Goal: Complete application form: Complete application form

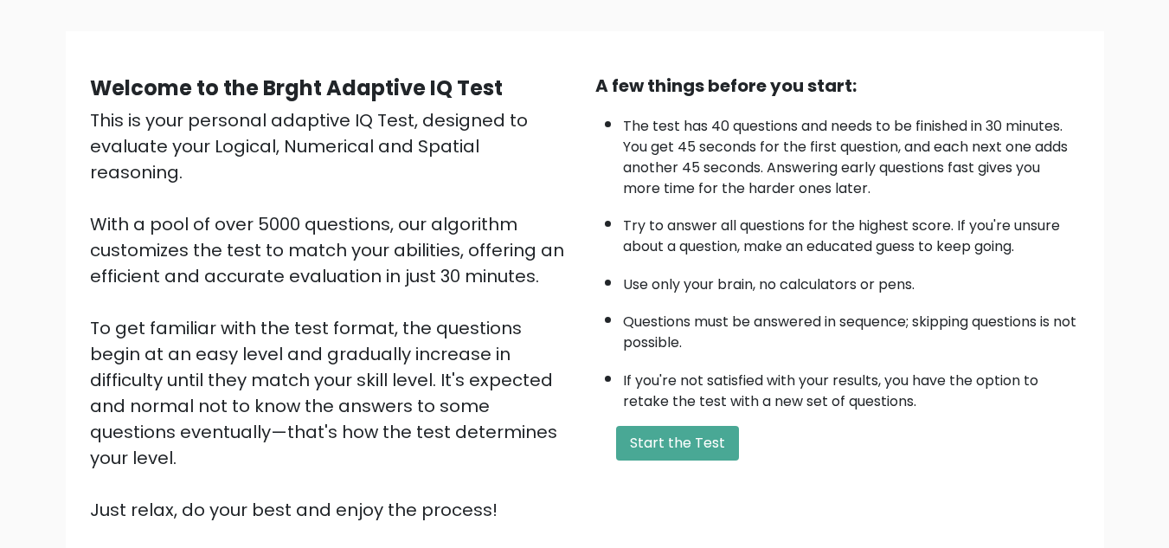
scroll to position [109, 0]
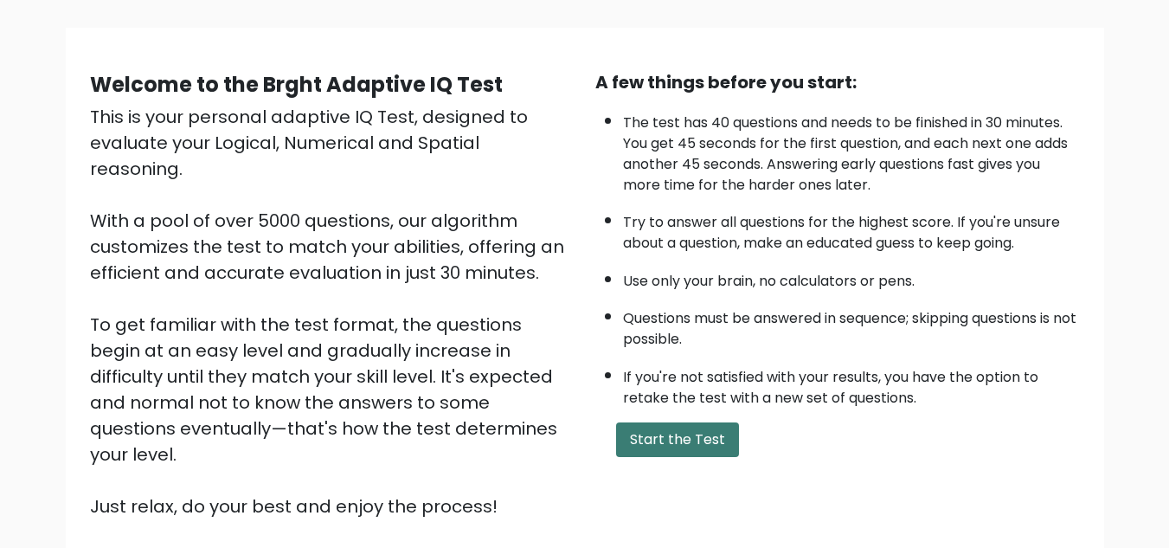
click at [705, 439] on button "Start the Test" at bounding box center [677, 439] width 123 height 35
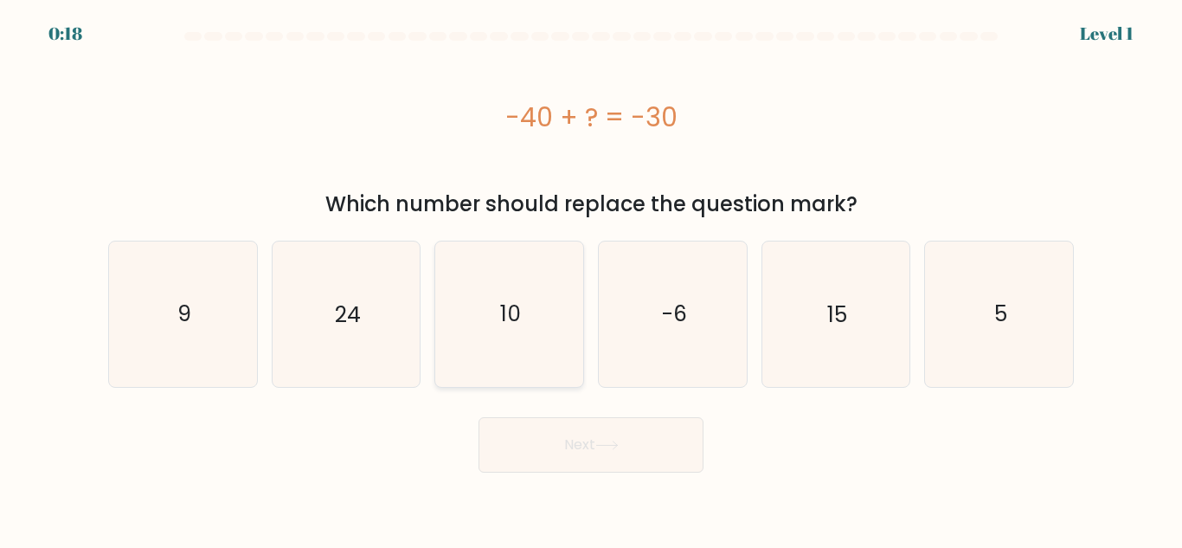
click at [568, 323] on icon "10" at bounding box center [509, 313] width 145 height 145
click at [591, 279] on input "c. 10" at bounding box center [591, 276] width 1 height 4
radio input "true"
click at [604, 429] on button "Next" at bounding box center [591, 444] width 225 height 55
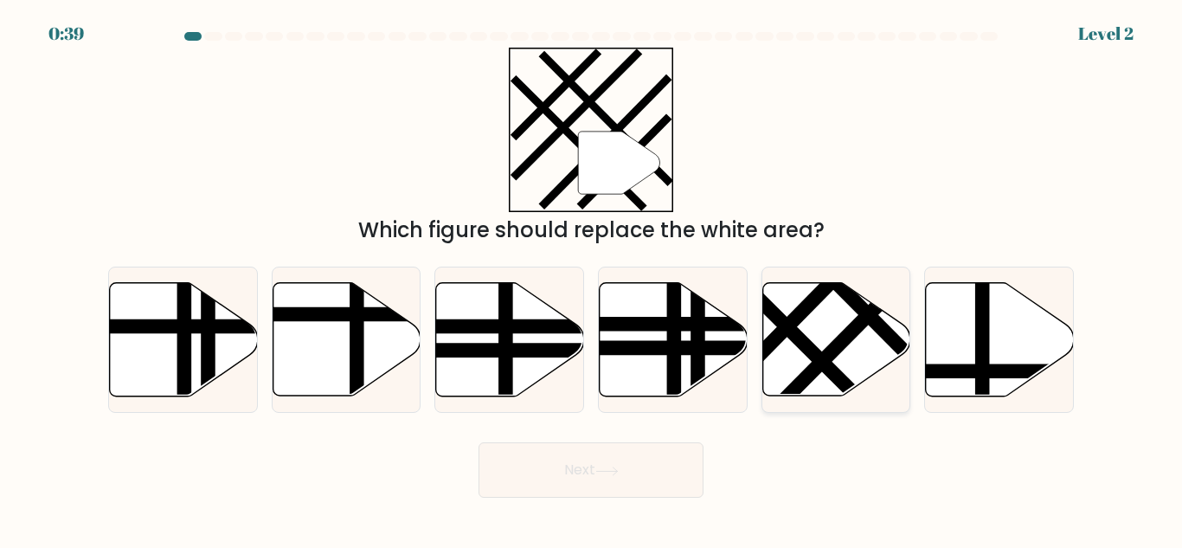
click at [814, 358] on line at bounding box center [763, 303] width 237 height 235
click at [592, 279] on input "e." at bounding box center [591, 276] width 1 height 4
radio input "true"
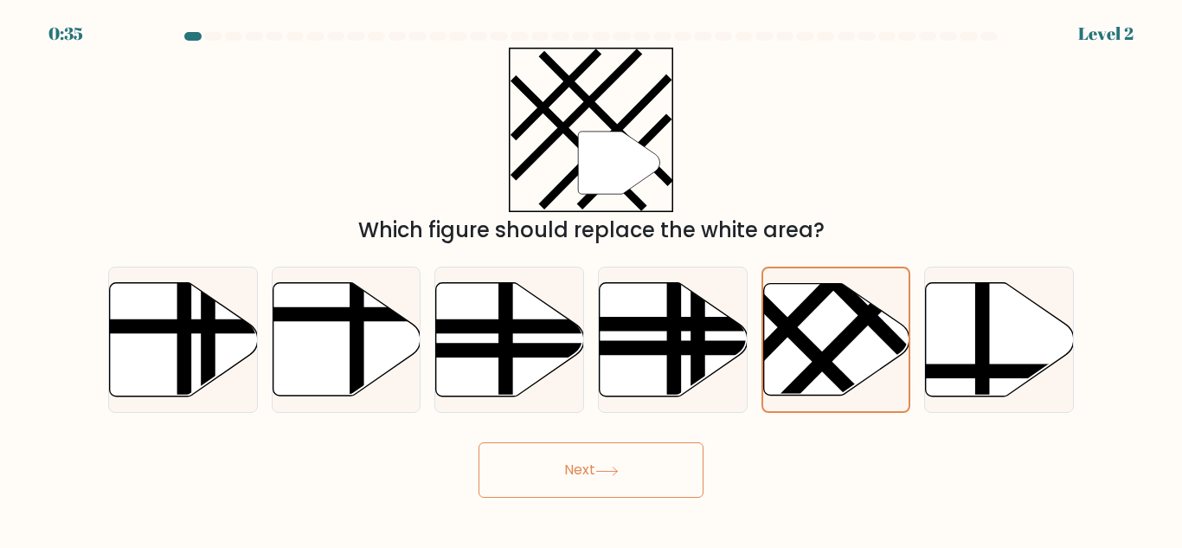
click at [650, 473] on button "Next" at bounding box center [591, 469] width 225 height 55
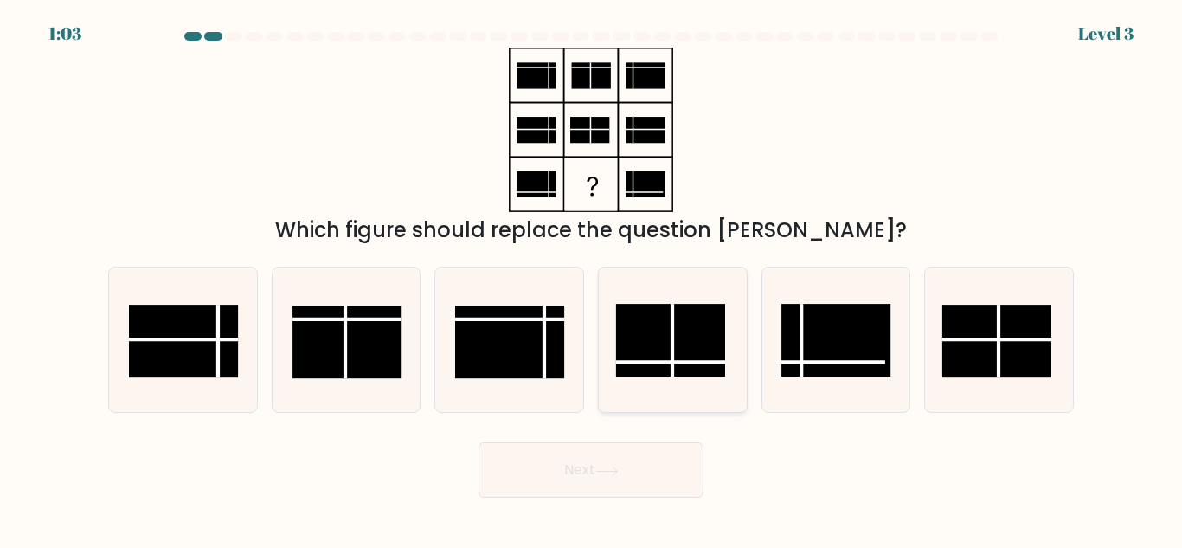
click at [676, 323] on rect at bounding box center [670, 340] width 109 height 73
click at [592, 279] on input "d." at bounding box center [591, 276] width 1 height 4
radio input "true"
click at [647, 467] on button "Next" at bounding box center [591, 469] width 225 height 55
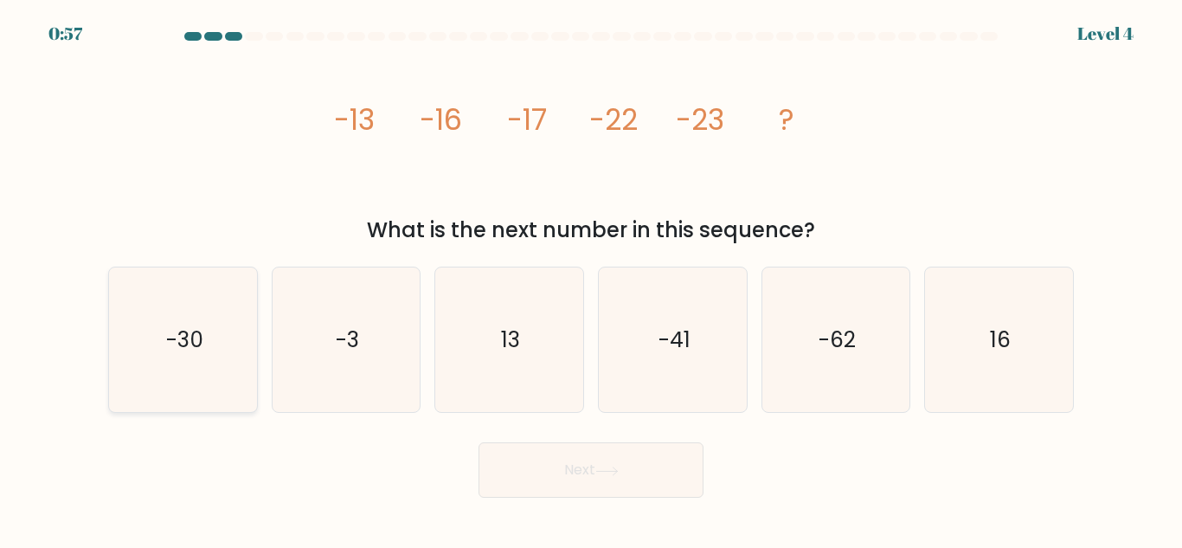
click at [236, 305] on icon "-30" at bounding box center [183, 339] width 145 height 145
click at [591, 279] on input "a. -30" at bounding box center [591, 276] width 1 height 4
radio input "true"
click at [582, 458] on button "Next" at bounding box center [591, 469] width 225 height 55
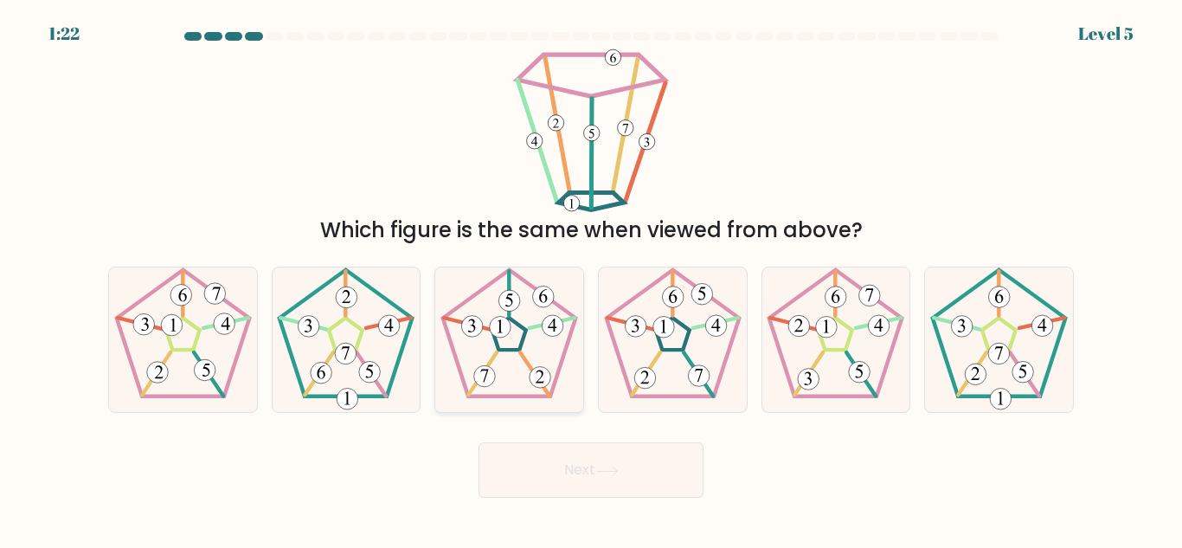
click at [505, 320] on 792 at bounding box center [501, 328] width 22 height 22
click at [591, 279] on input "c." at bounding box center [591, 276] width 1 height 4
radio input "true"
click at [619, 454] on button "Next" at bounding box center [591, 469] width 225 height 55
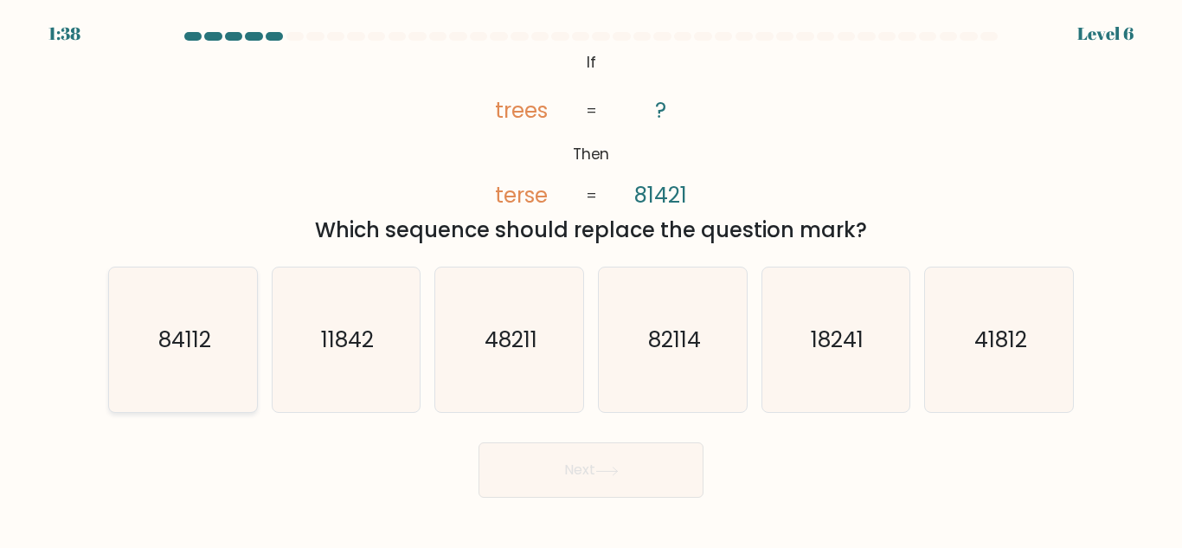
click at [201, 338] on text "84112" at bounding box center [184, 340] width 53 height 30
click at [591, 279] on input "a. 84112" at bounding box center [591, 276] width 1 height 4
radio input "true"
click at [659, 360] on icon "82114" at bounding box center [673, 339] width 145 height 145
click at [592, 279] on input "d. 82114" at bounding box center [591, 276] width 1 height 4
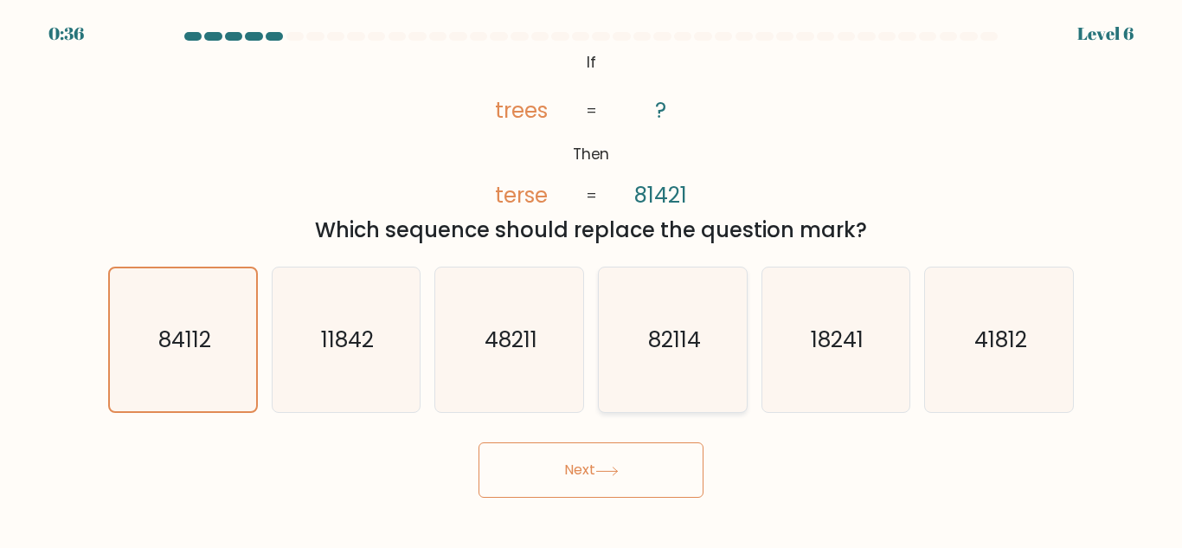
radio input "true"
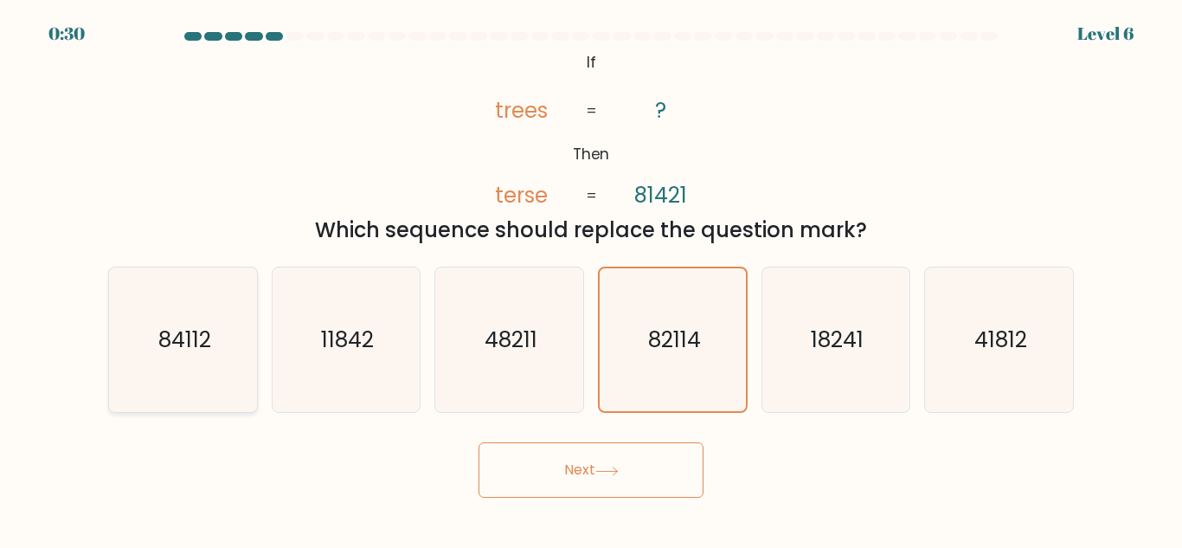
click at [209, 366] on icon "84112" at bounding box center [183, 339] width 145 height 145
click at [591, 279] on input "a. 84112" at bounding box center [591, 276] width 1 height 4
radio input "true"
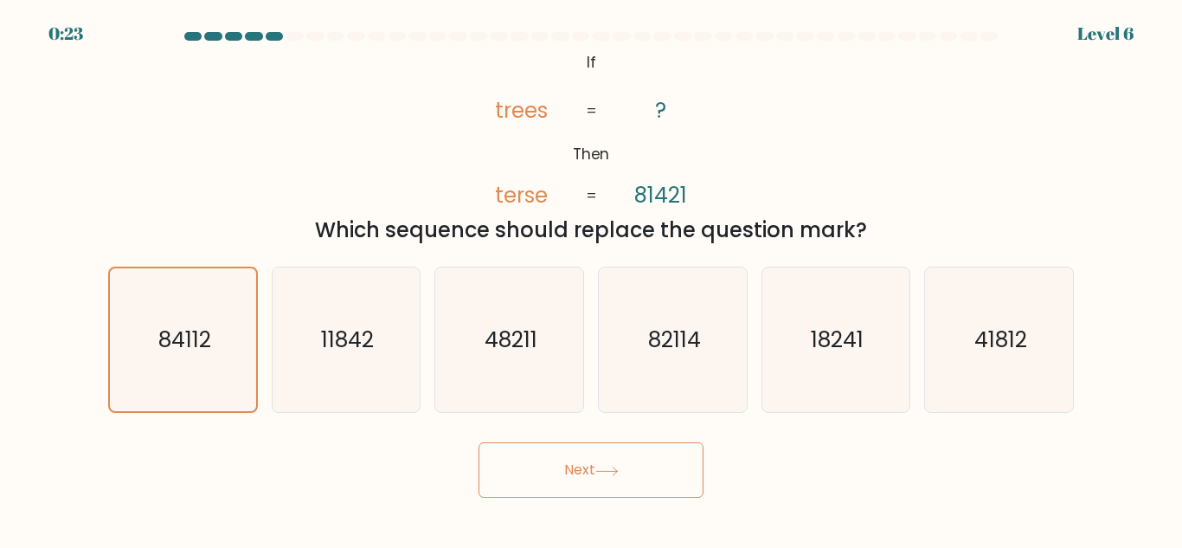
click at [555, 477] on button "Next" at bounding box center [591, 469] width 225 height 55
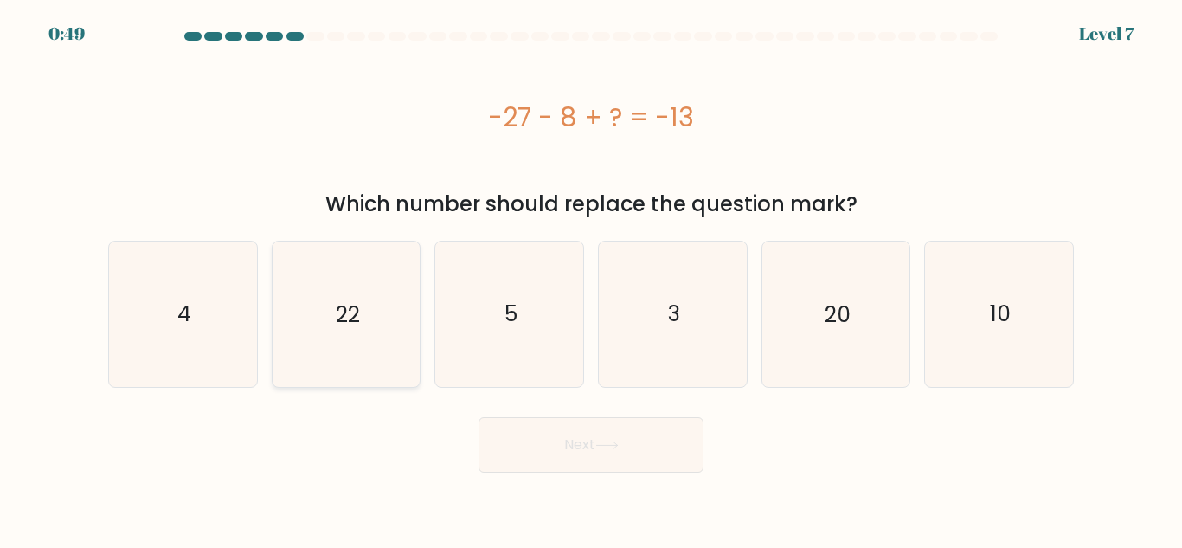
click at [344, 315] on text "22" at bounding box center [348, 314] width 24 height 30
click at [591, 279] on input "b. 22" at bounding box center [591, 276] width 1 height 4
radio input "true"
click at [575, 422] on button "Next" at bounding box center [591, 444] width 225 height 55
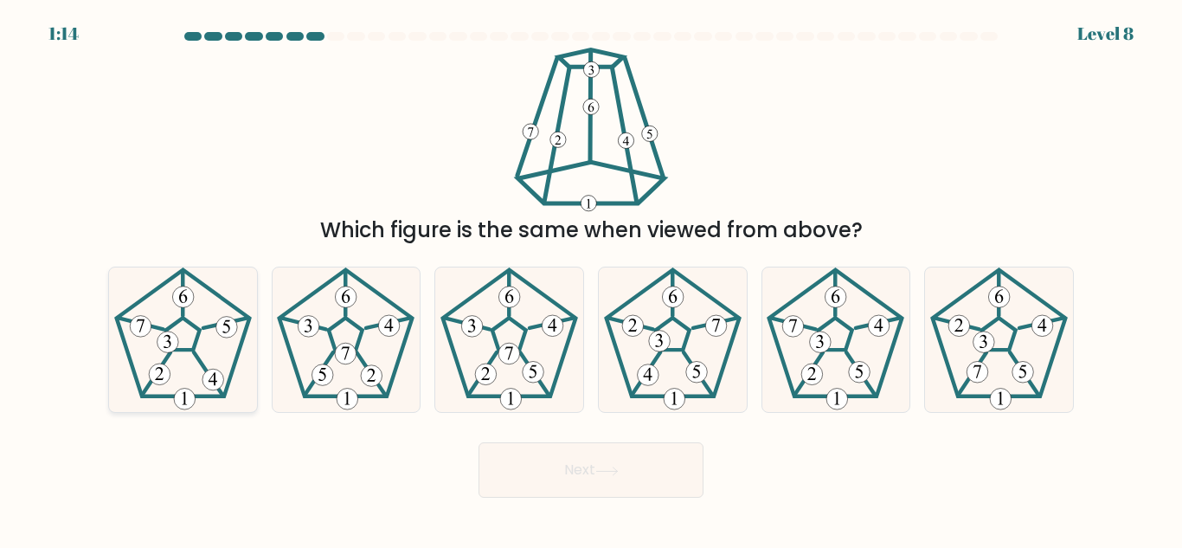
click at [154, 326] on 458 at bounding box center [141, 323] width 46 height 11
click at [591, 279] on input "a." at bounding box center [591, 276] width 1 height 4
radio input "true"
click at [547, 448] on button "Next" at bounding box center [591, 469] width 225 height 55
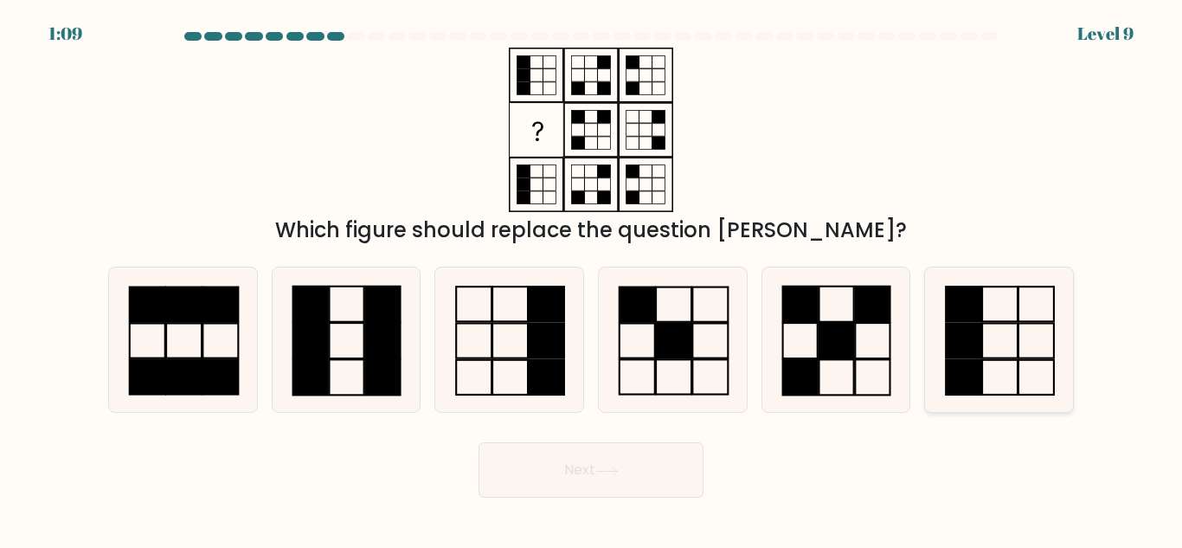
drag, startPoint x: 1037, startPoint y: 318, endPoint x: 987, endPoint y: 331, distance: 51.6
click at [987, 331] on icon at bounding box center [999, 339] width 145 height 145
click at [592, 279] on input "f." at bounding box center [591, 276] width 1 height 4
radio input "true"
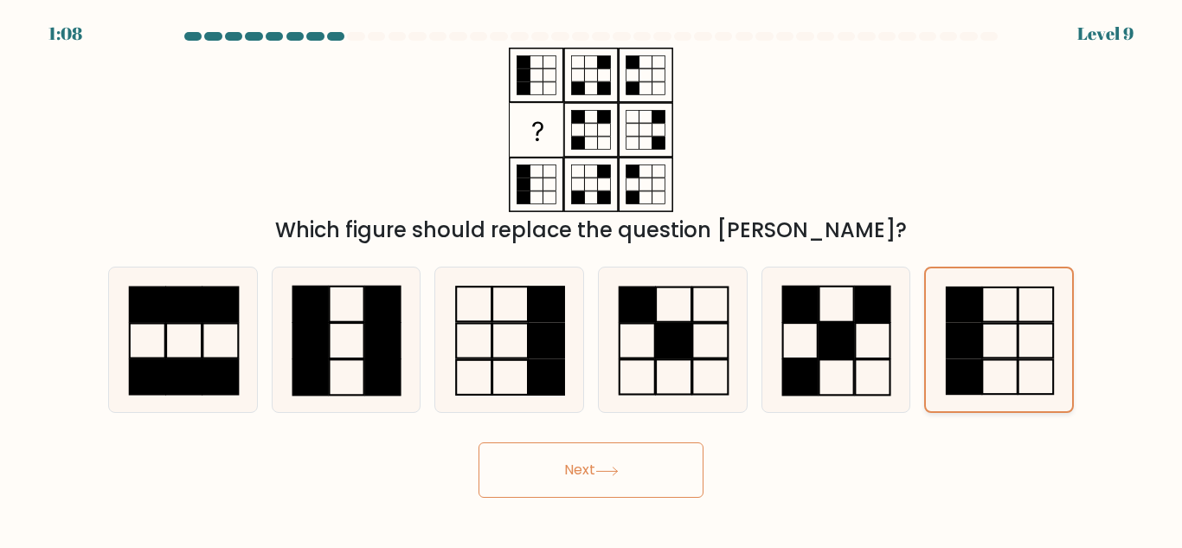
click at [987, 331] on icon at bounding box center [999, 339] width 143 height 143
click at [592, 279] on input "f." at bounding box center [591, 276] width 1 height 4
click at [504, 357] on icon at bounding box center [509, 339] width 145 height 145
click at [591, 279] on input "c." at bounding box center [591, 276] width 1 height 4
radio input "true"
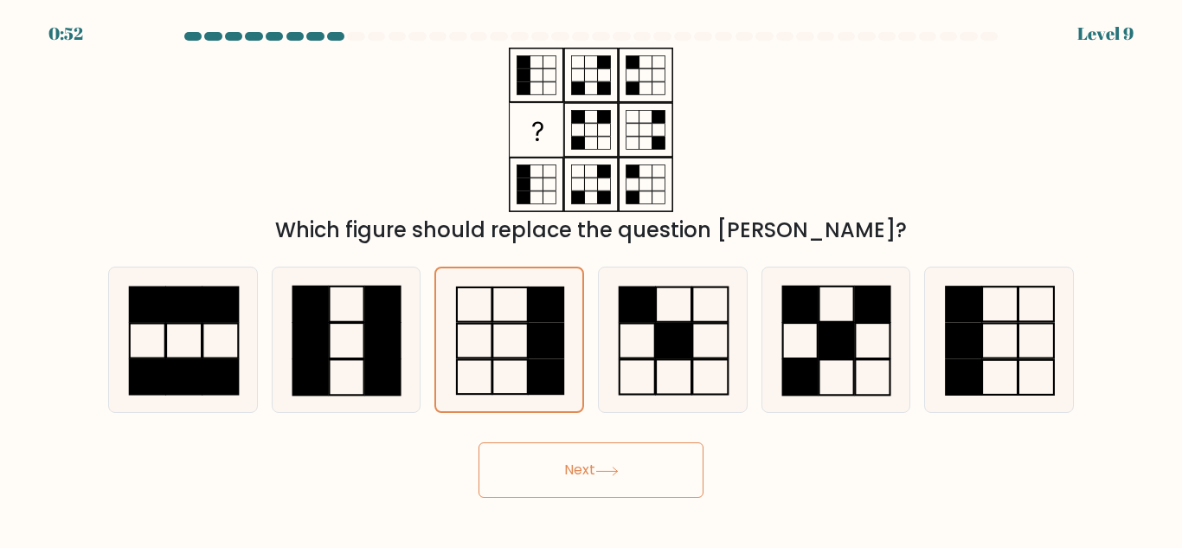
click at [643, 478] on button "Next" at bounding box center [591, 469] width 225 height 55
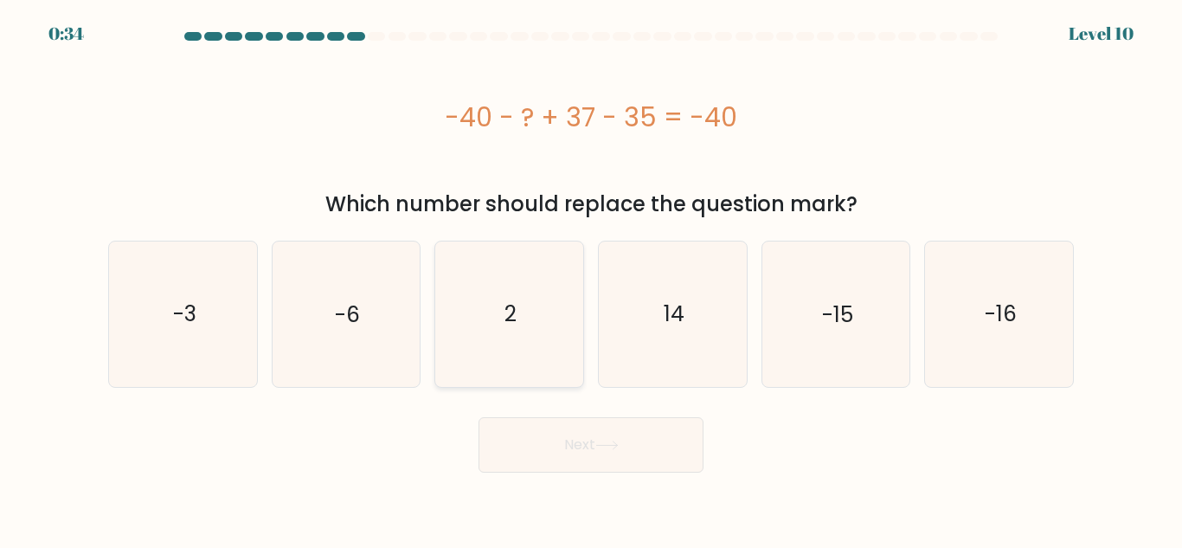
click at [479, 299] on icon "2" at bounding box center [509, 313] width 145 height 145
click at [591, 279] on input "c. 2" at bounding box center [591, 276] width 1 height 4
radio input "true"
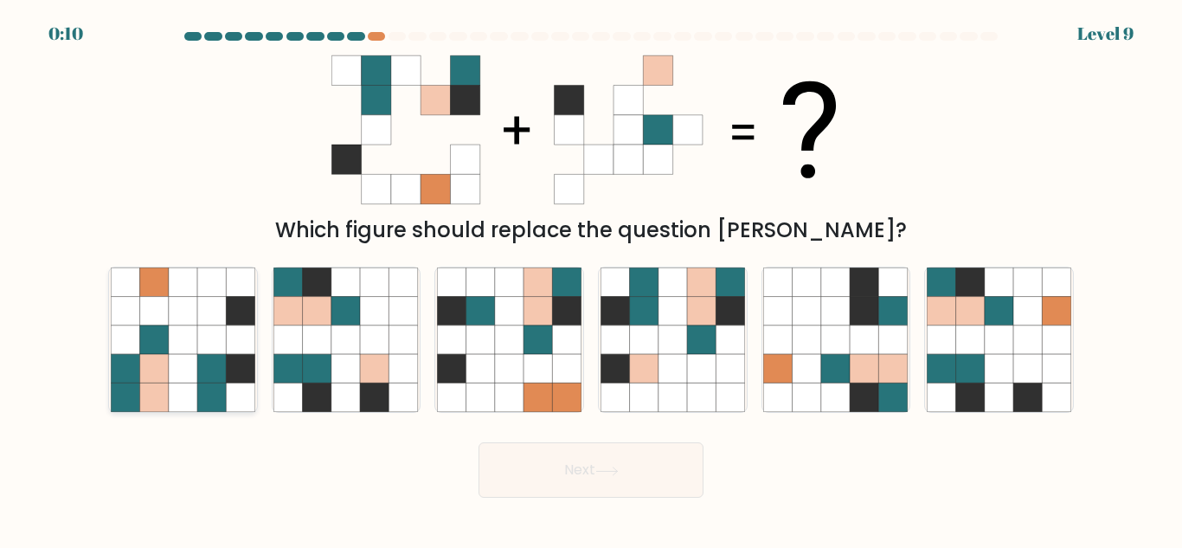
click at [196, 344] on icon at bounding box center [183, 339] width 29 height 29
click at [591, 279] on input "a." at bounding box center [591, 276] width 1 height 4
radio input "true"
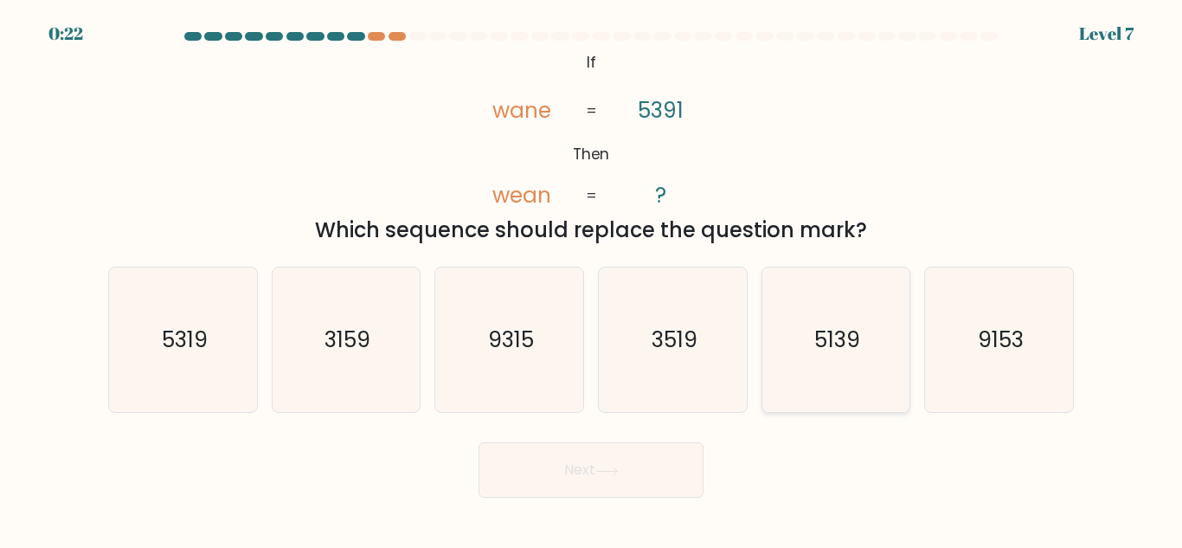
click at [807, 338] on icon "5139" at bounding box center [835, 339] width 145 height 145
click at [592, 279] on input "e. 5139" at bounding box center [591, 276] width 1 height 4
radio input "true"
click at [621, 450] on button "Next" at bounding box center [591, 469] width 225 height 55
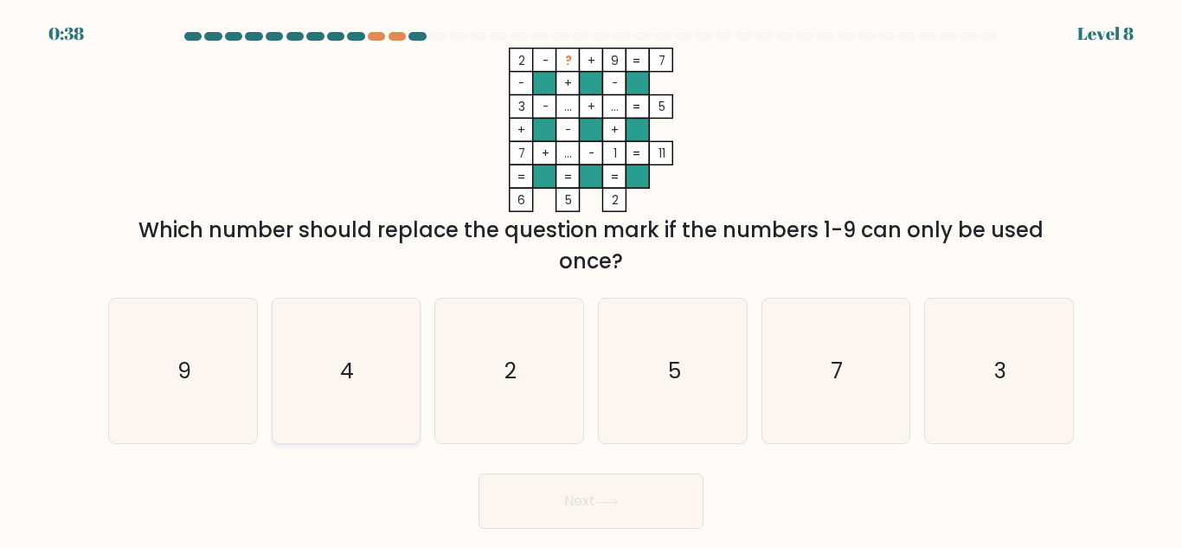
click at [365, 372] on icon "4" at bounding box center [345, 371] width 145 height 145
click at [591, 279] on input "b. 4" at bounding box center [591, 276] width 1 height 4
radio input "true"
click at [640, 491] on button "Next" at bounding box center [591, 500] width 225 height 55
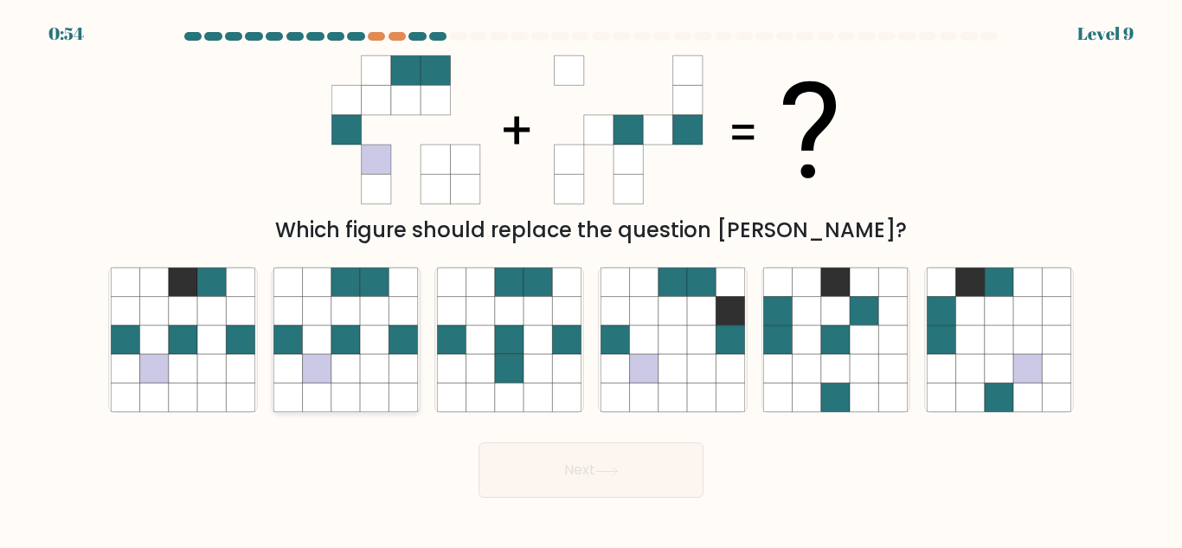
click at [369, 288] on icon at bounding box center [375, 281] width 29 height 29
click at [591, 279] on input "b." at bounding box center [591, 276] width 1 height 4
radio input "true"
click at [563, 479] on button "Next" at bounding box center [591, 469] width 225 height 55
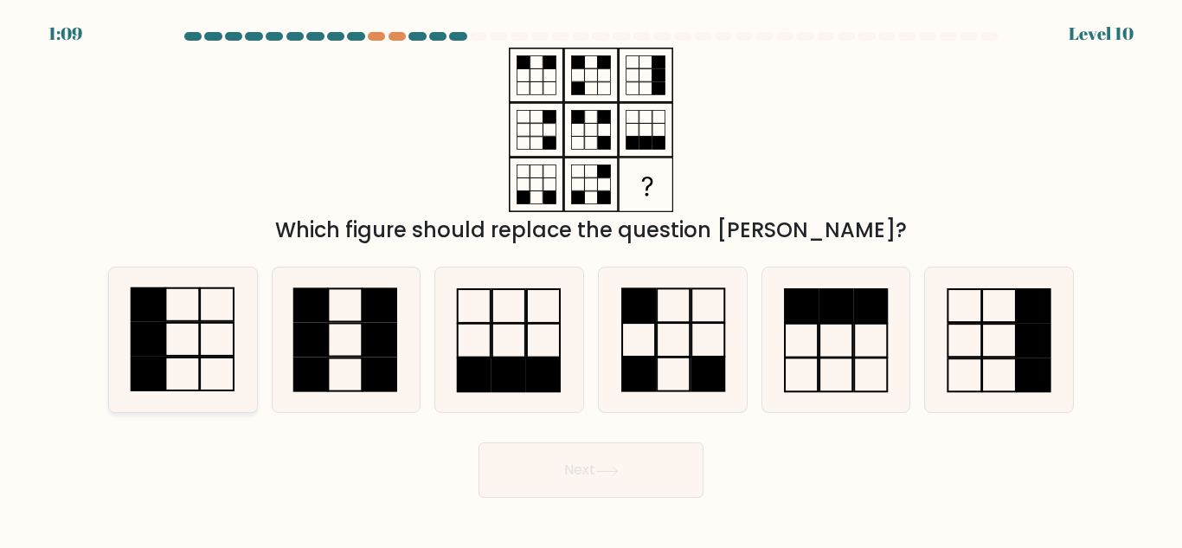
click at [211, 340] on icon at bounding box center [183, 339] width 145 height 145
click at [591, 279] on input "a." at bounding box center [591, 276] width 1 height 4
radio input "true"
click at [551, 447] on button "Next" at bounding box center [591, 469] width 225 height 55
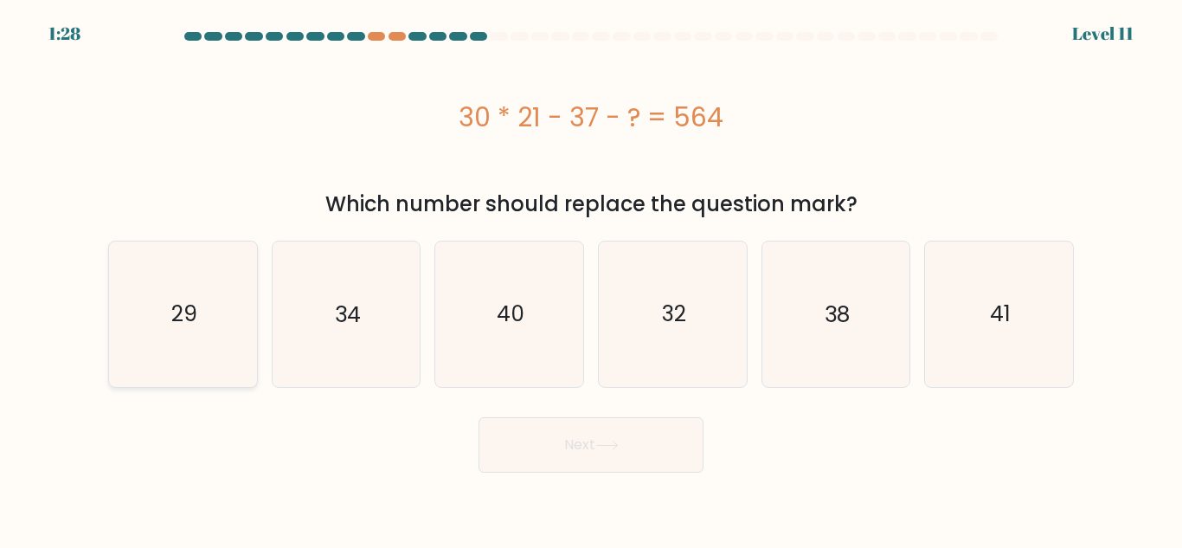
click at [217, 326] on icon "29" at bounding box center [183, 313] width 145 height 145
click at [591, 279] on input "a. 29" at bounding box center [591, 276] width 1 height 4
radio input "true"
click at [537, 438] on button "Next" at bounding box center [591, 444] width 225 height 55
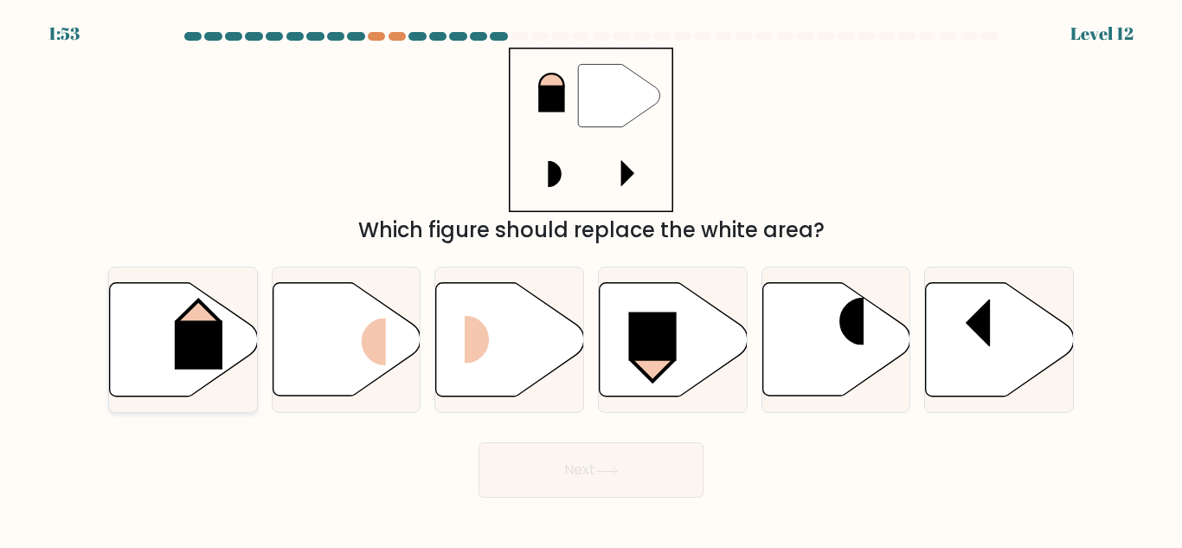
click at [158, 329] on icon at bounding box center [184, 339] width 148 height 113
click at [591, 279] on input "a." at bounding box center [591, 276] width 1 height 4
radio input "true"
click at [593, 476] on button "Next" at bounding box center [591, 469] width 225 height 55
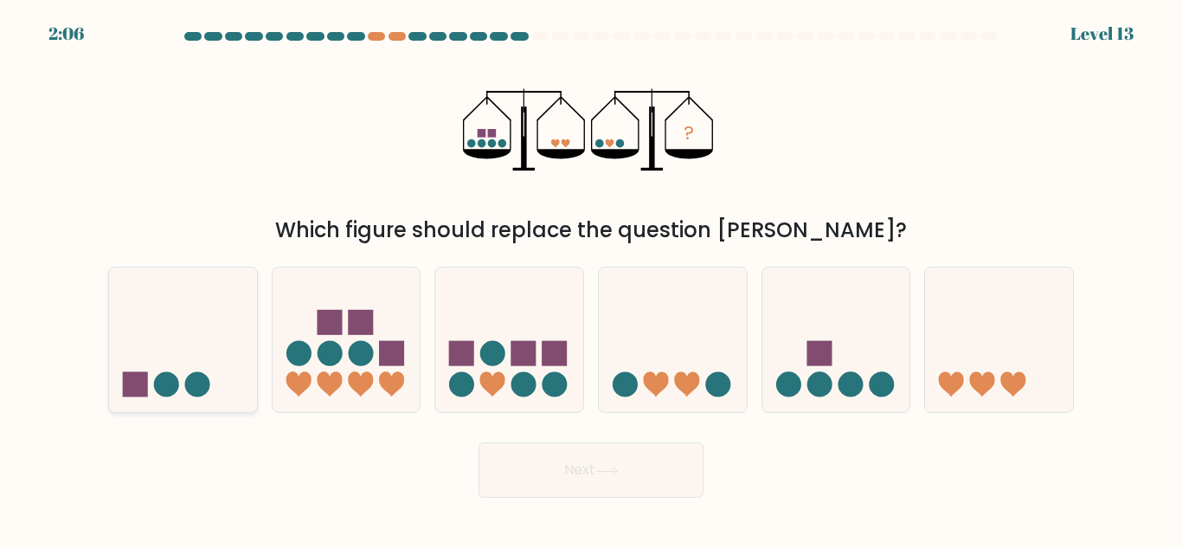
click at [200, 354] on icon at bounding box center [183, 340] width 148 height 122
click at [591, 279] on input "a." at bounding box center [591, 276] width 1 height 4
radio input "true"
click at [624, 470] on button "Next" at bounding box center [591, 469] width 225 height 55
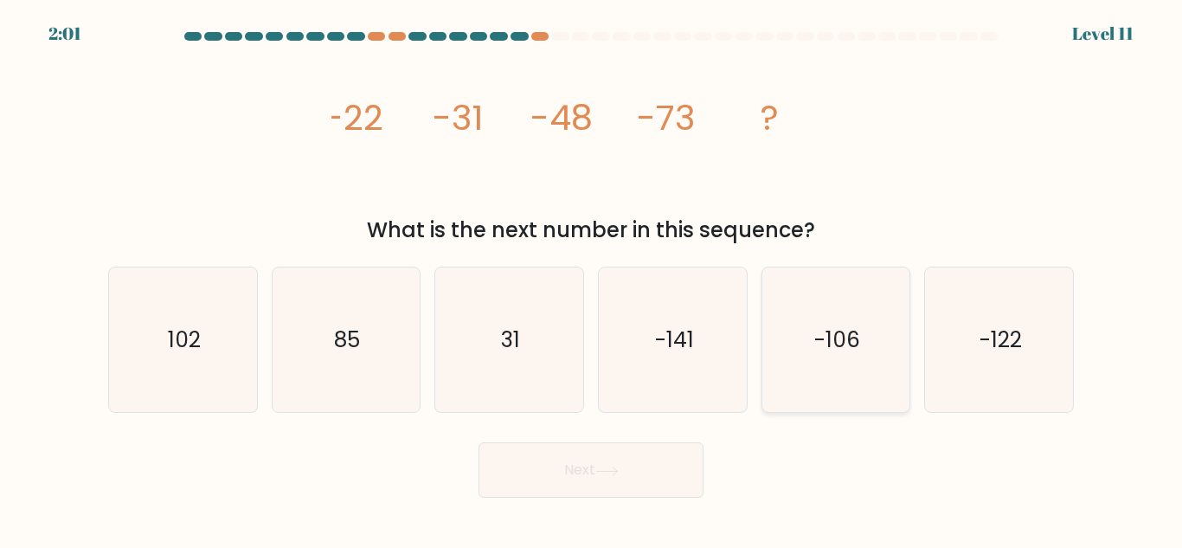
click at [815, 346] on text "-106" at bounding box center [837, 340] width 46 height 30
click at [592, 279] on input "e. -106" at bounding box center [591, 276] width 1 height 4
radio input "true"
click at [604, 466] on icon at bounding box center [606, 471] width 23 height 10
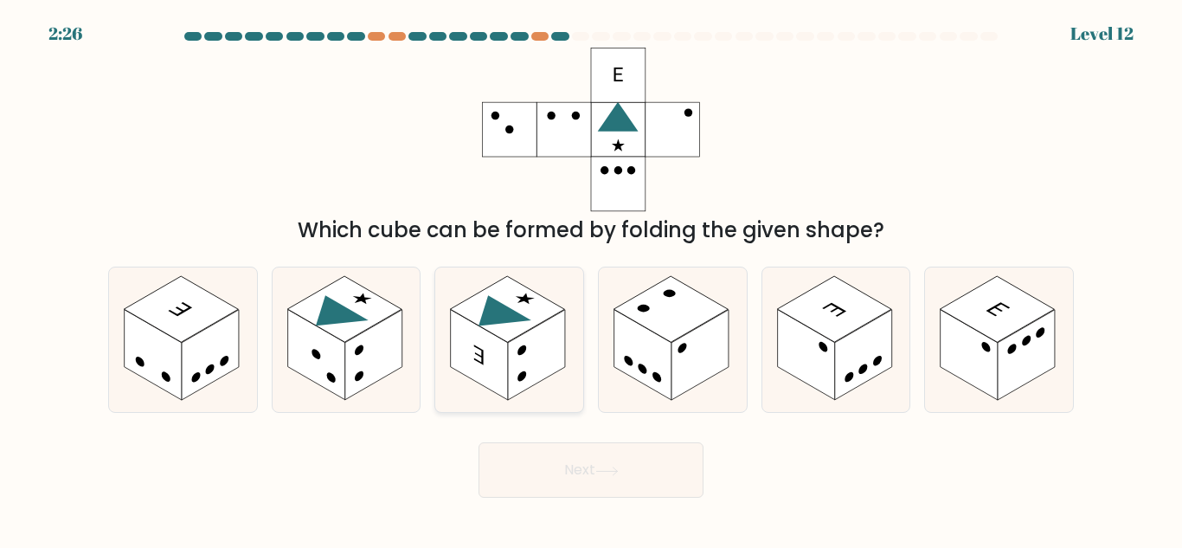
click at [526, 334] on rect at bounding box center [536, 355] width 57 height 91
click at [591, 279] on input "c." at bounding box center [591, 276] width 1 height 4
radio input "true"
click at [640, 461] on button "Next" at bounding box center [591, 469] width 225 height 55
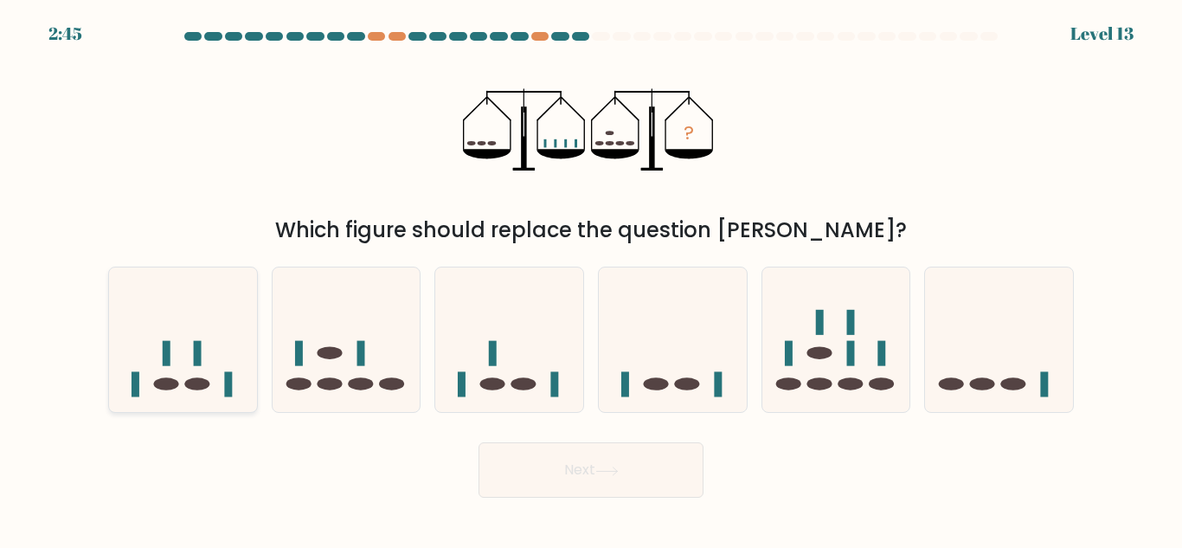
click at [214, 354] on icon at bounding box center [183, 340] width 148 height 122
click at [591, 279] on input "a." at bounding box center [591, 276] width 1 height 4
radio input "true"
click at [605, 467] on icon at bounding box center [606, 471] width 23 height 10
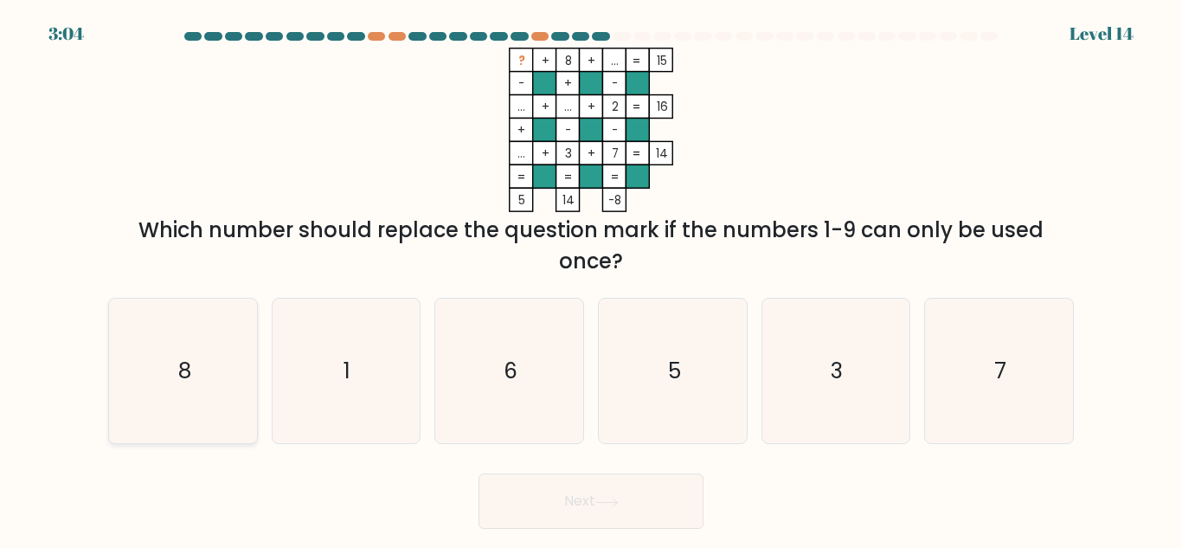
click at [213, 350] on icon "8" at bounding box center [183, 371] width 145 height 145
click at [591, 279] on input "a. 8" at bounding box center [591, 276] width 1 height 4
radio input "true"
click at [663, 486] on button "Next" at bounding box center [591, 500] width 225 height 55
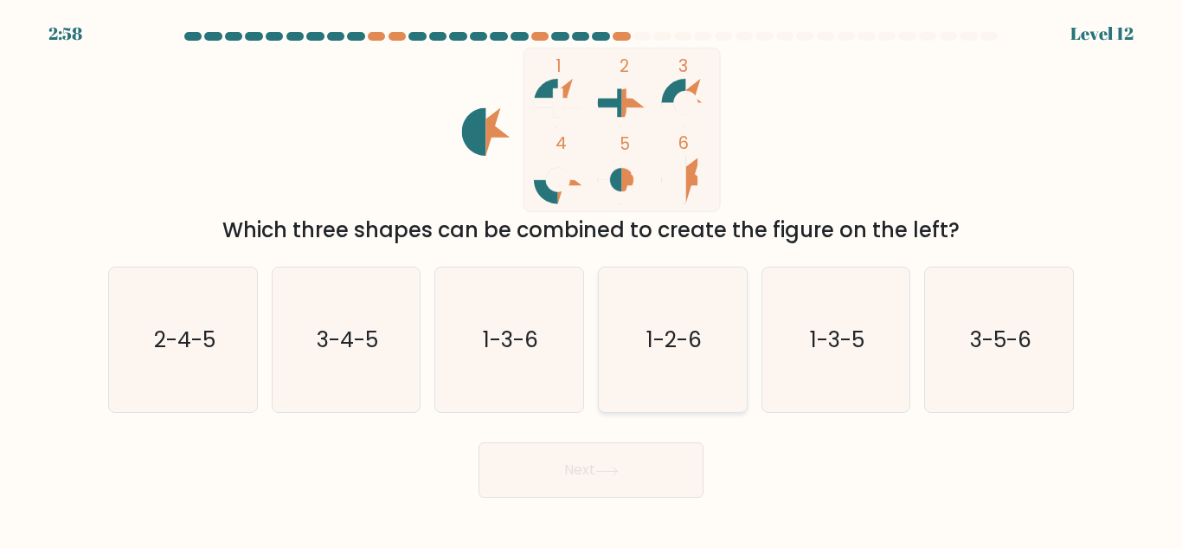
click at [691, 322] on icon "1-2-6" at bounding box center [673, 339] width 145 height 145
click at [592, 279] on input "d. 1-2-6" at bounding box center [591, 276] width 1 height 4
radio input "true"
click at [651, 453] on button "Next" at bounding box center [591, 469] width 225 height 55
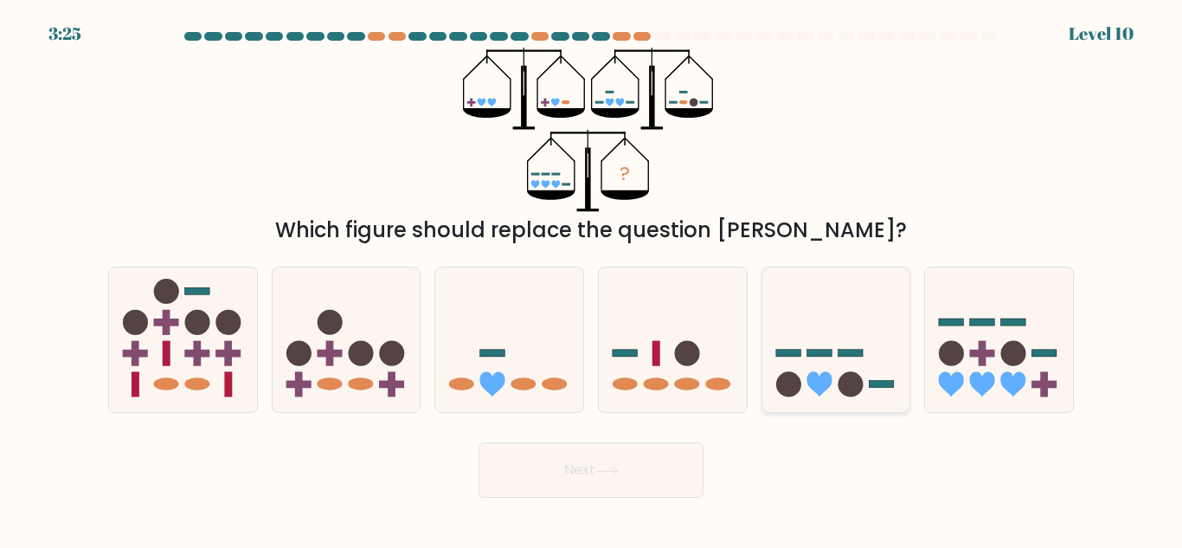
click at [831, 369] on icon at bounding box center [836, 340] width 148 height 122
click at [592, 279] on input "e." at bounding box center [591, 276] width 1 height 4
radio input "true"
click at [656, 455] on button "Next" at bounding box center [591, 469] width 225 height 55
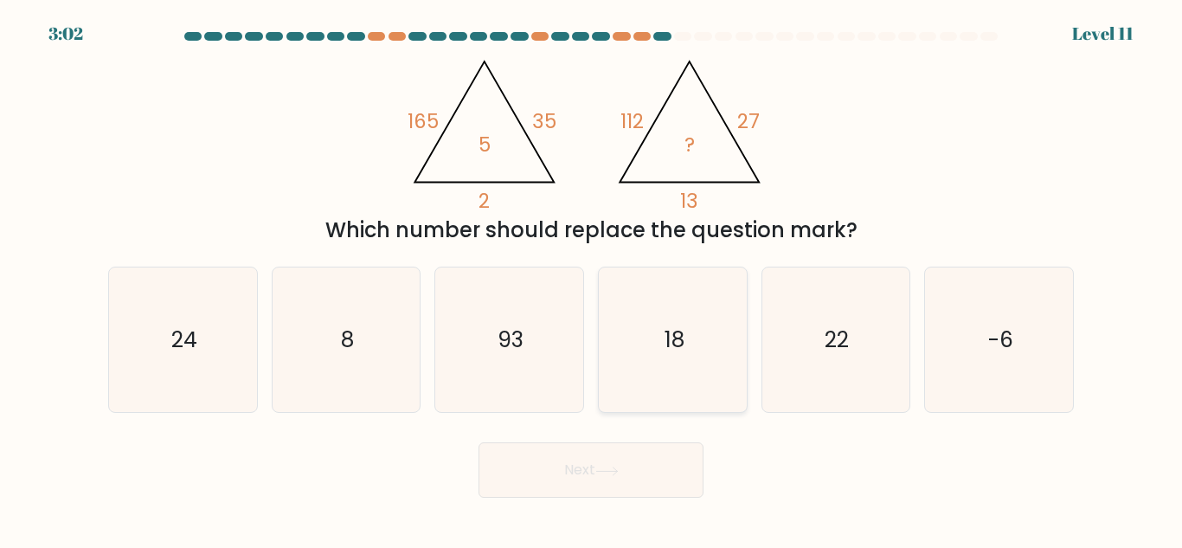
click at [668, 368] on icon "18" at bounding box center [673, 339] width 145 height 145
click at [592, 279] on input "d. 18" at bounding box center [591, 276] width 1 height 4
radio input "true"
click at [631, 470] on button "Next" at bounding box center [591, 469] width 225 height 55
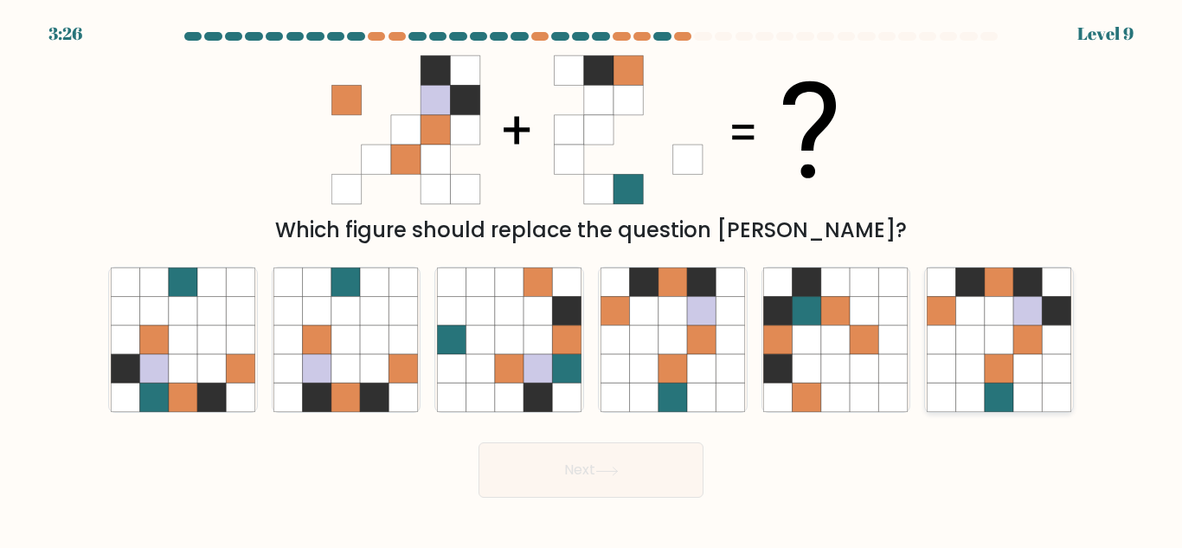
click at [1026, 358] on icon at bounding box center [1027, 368] width 29 height 29
click at [592, 279] on input "f." at bounding box center [591, 276] width 1 height 4
radio input "true"
click at [622, 451] on button "Next" at bounding box center [591, 469] width 225 height 55
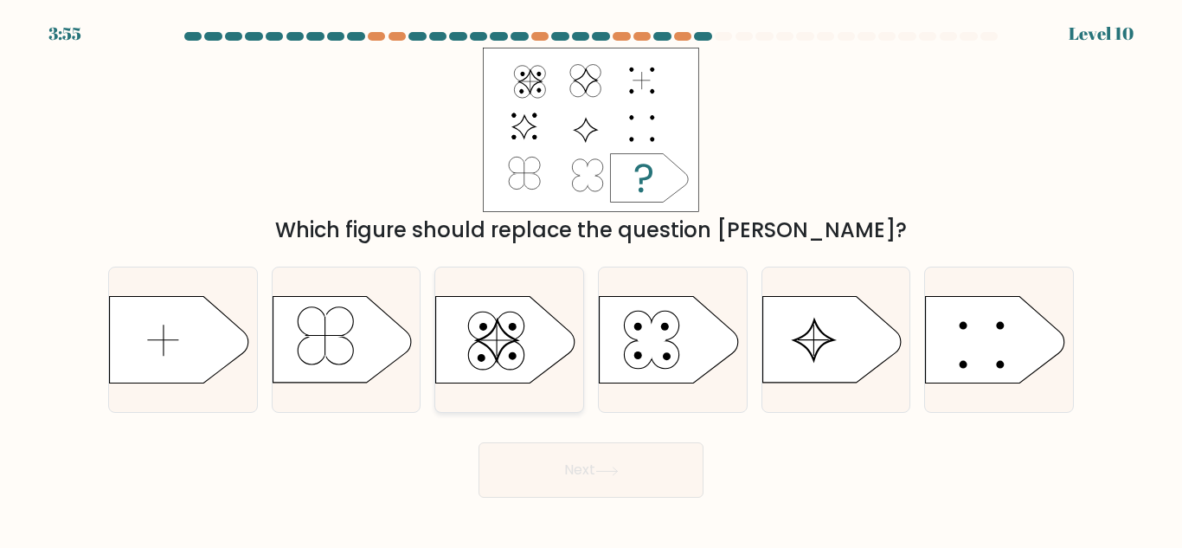
click at [505, 341] on icon at bounding box center [497, 340] width 40 height 40
click at [591, 279] on input "c." at bounding box center [591, 276] width 1 height 4
radio input "true"
click at [628, 455] on button "Next" at bounding box center [591, 469] width 225 height 55
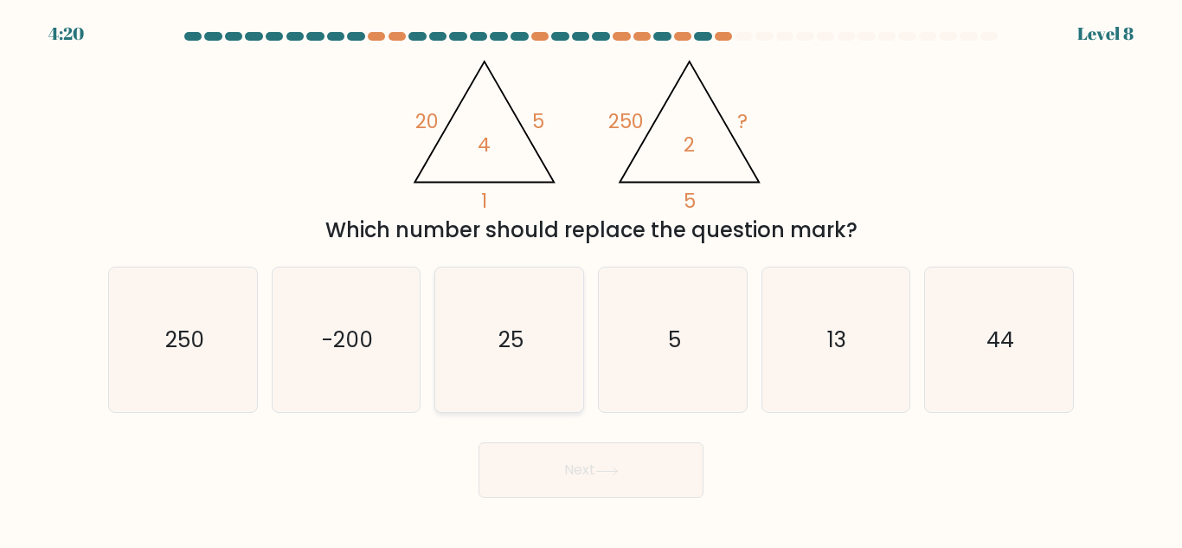
click at [486, 332] on icon "25" at bounding box center [509, 339] width 145 height 145
click at [591, 279] on input "c. 25" at bounding box center [591, 276] width 1 height 4
radio input "true"
click at [617, 471] on icon at bounding box center [606, 470] width 21 height 8
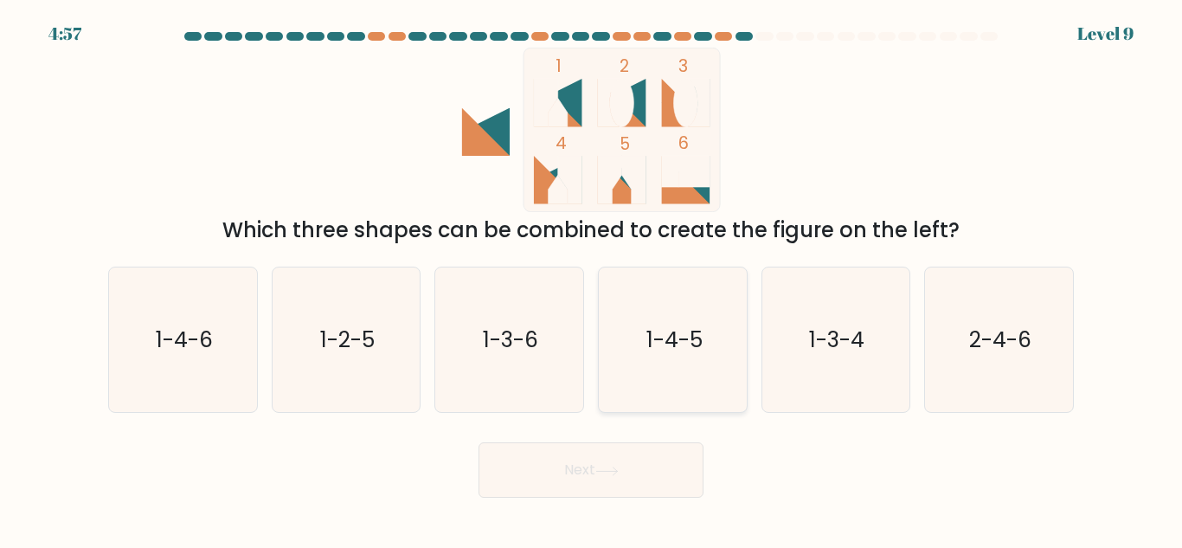
click at [674, 340] on text "1-4-5" at bounding box center [674, 340] width 56 height 30
click at [592, 279] on input "d. 1-4-5" at bounding box center [591, 276] width 1 height 4
radio input "true"
click at [634, 466] on button "Next" at bounding box center [591, 469] width 225 height 55
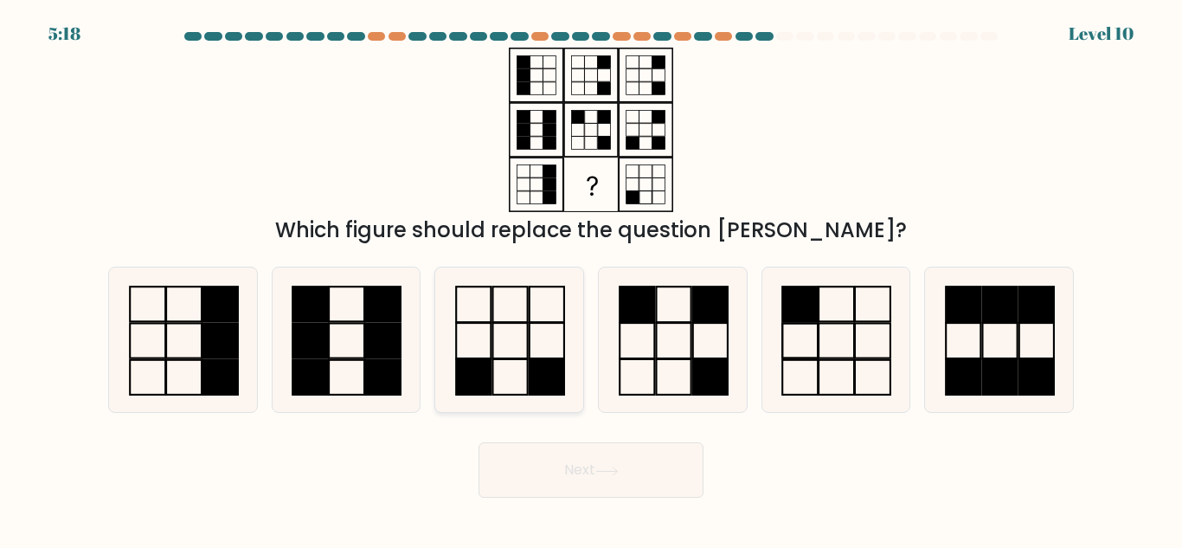
click at [503, 342] on icon at bounding box center [509, 339] width 145 height 145
click at [591, 279] on input "c." at bounding box center [591, 276] width 1 height 4
radio input "true"
click at [614, 456] on button "Next" at bounding box center [591, 469] width 225 height 55
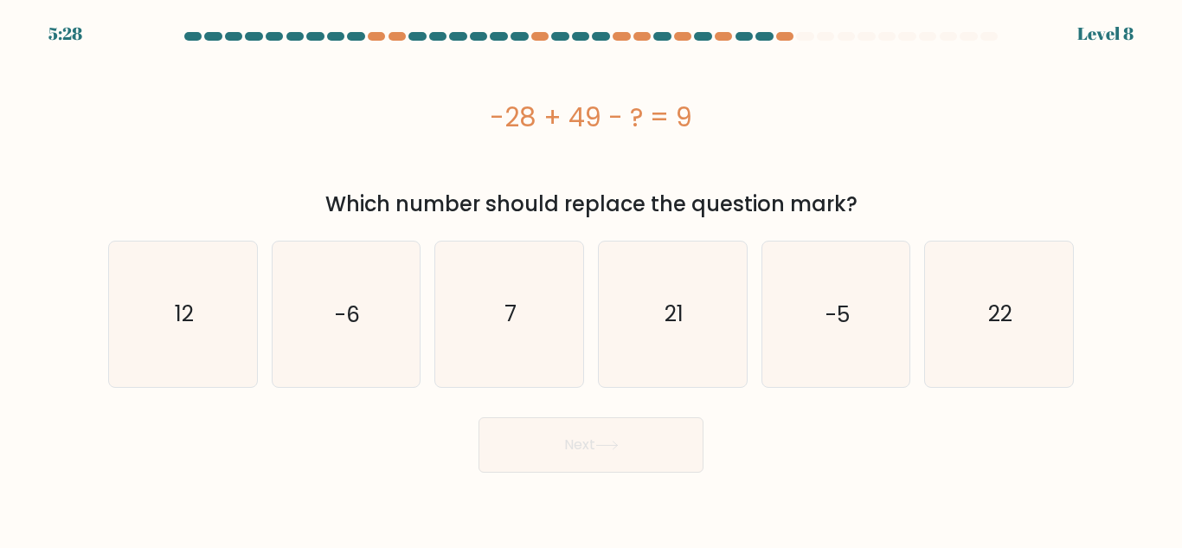
click at [263, 354] on div "a. 12" at bounding box center [183, 314] width 164 height 146
click at [194, 322] on text "12" at bounding box center [184, 314] width 19 height 30
click at [591, 279] on input "a. 12" at bounding box center [591, 276] width 1 height 4
radio input "true"
click at [511, 431] on button "Next" at bounding box center [591, 444] width 225 height 55
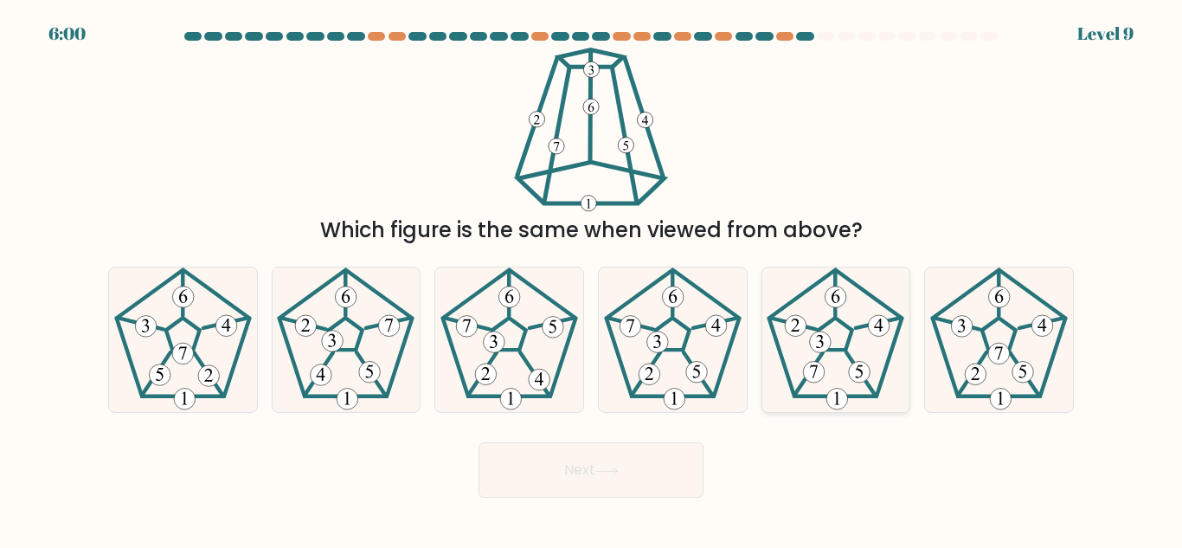
click at [826, 355] on icon at bounding box center [835, 339] width 145 height 145
click at [592, 279] on input "e." at bounding box center [591, 276] width 1 height 4
radio input "true"
click at [662, 466] on button "Next" at bounding box center [591, 469] width 225 height 55
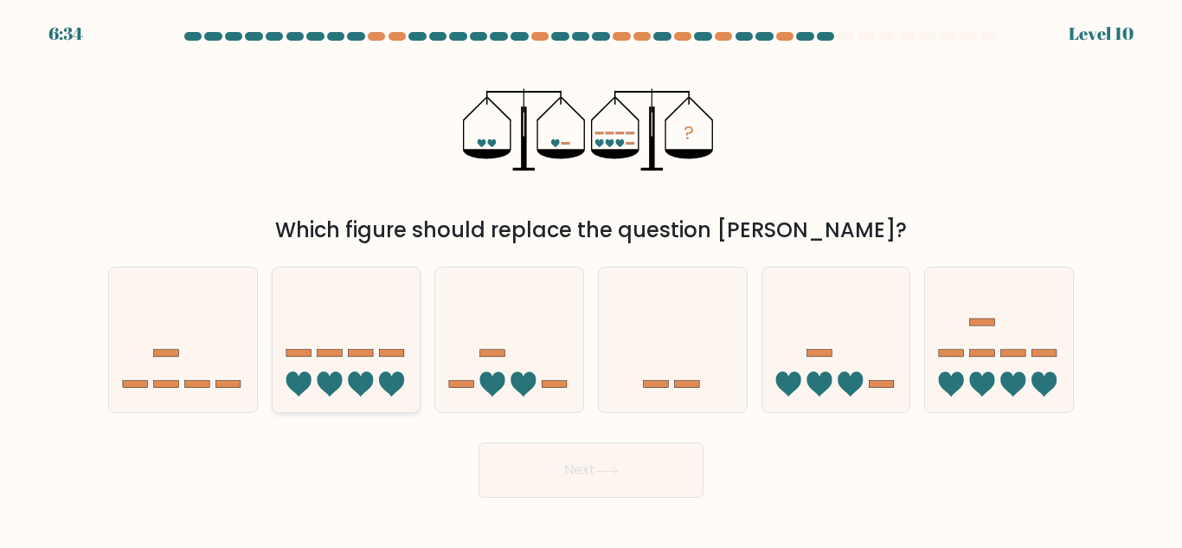
click at [401, 363] on icon at bounding box center [347, 340] width 148 height 122
click at [591, 279] on input "b." at bounding box center [591, 276] width 1 height 4
radio input "true"
click at [540, 475] on button "Next" at bounding box center [591, 469] width 225 height 55
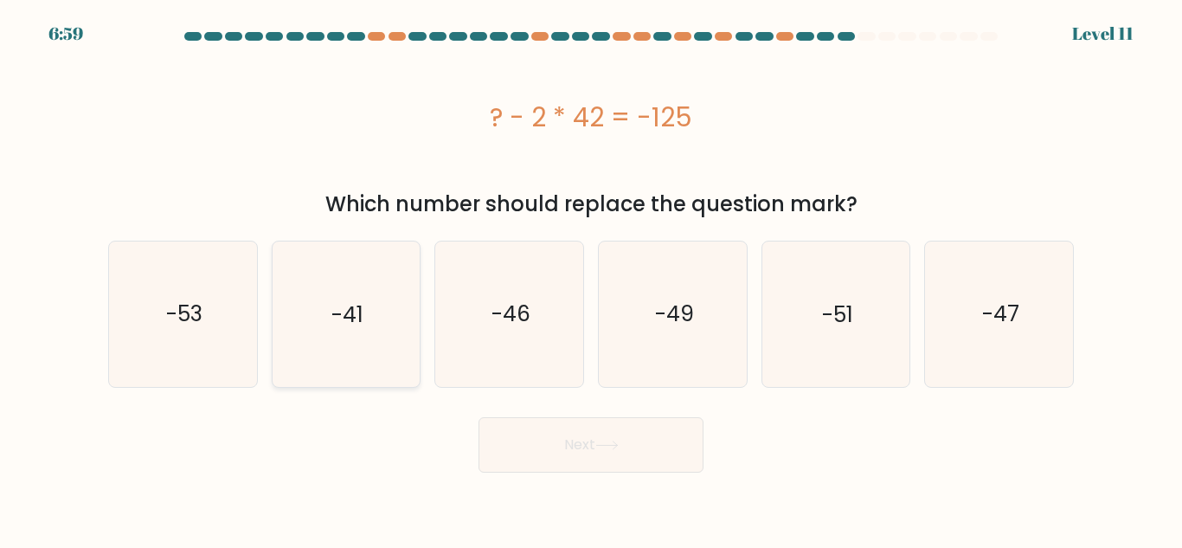
click at [387, 331] on icon "-41" at bounding box center [345, 313] width 145 height 145
click at [591, 279] on input "b. -41" at bounding box center [591, 276] width 1 height 4
radio input "true"
click at [543, 435] on button "Next" at bounding box center [591, 444] width 225 height 55
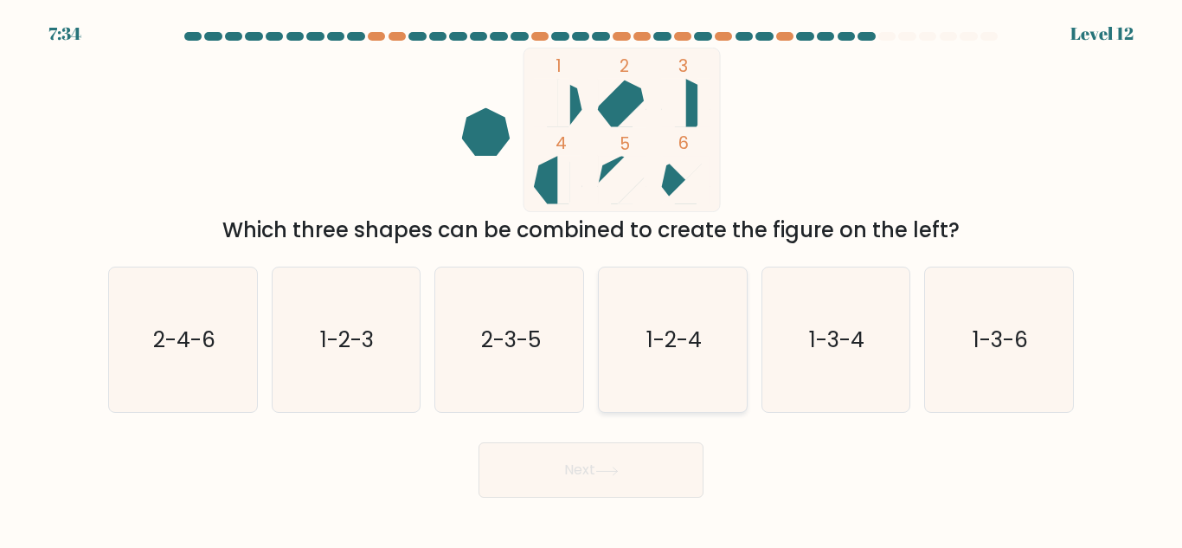
click at [691, 362] on icon "1-2-4" at bounding box center [673, 339] width 145 height 145
click at [592, 279] on input "d. 1-2-4" at bounding box center [591, 276] width 1 height 4
radio input "true"
click at [629, 484] on button "Next" at bounding box center [591, 469] width 225 height 55
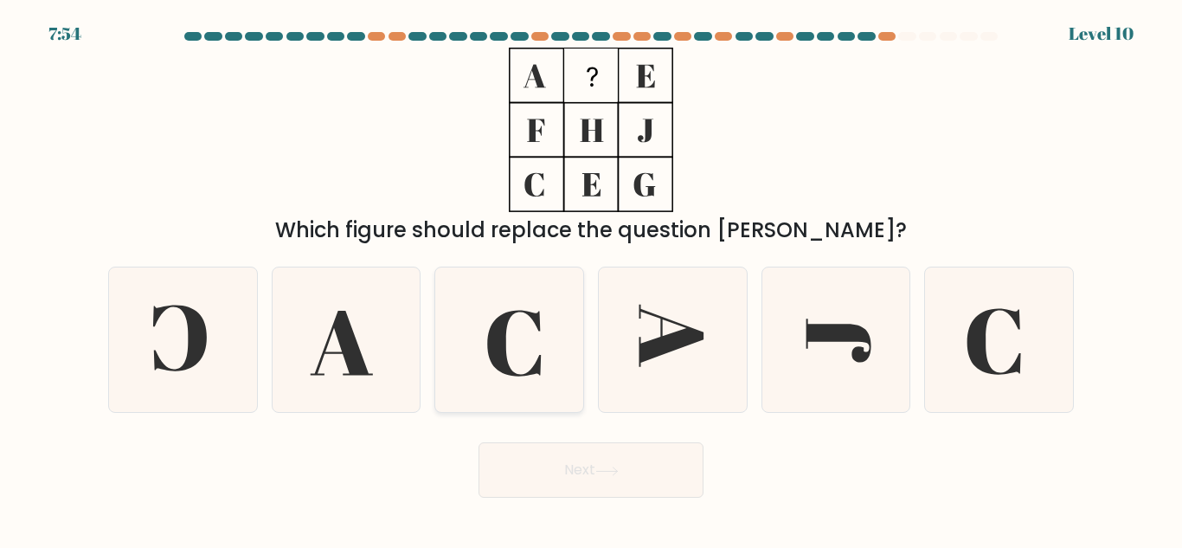
click at [543, 334] on icon at bounding box center [509, 339] width 145 height 145
click at [591, 279] on input "c." at bounding box center [591, 276] width 1 height 4
radio input "true"
click at [622, 461] on button "Next" at bounding box center [591, 469] width 225 height 55
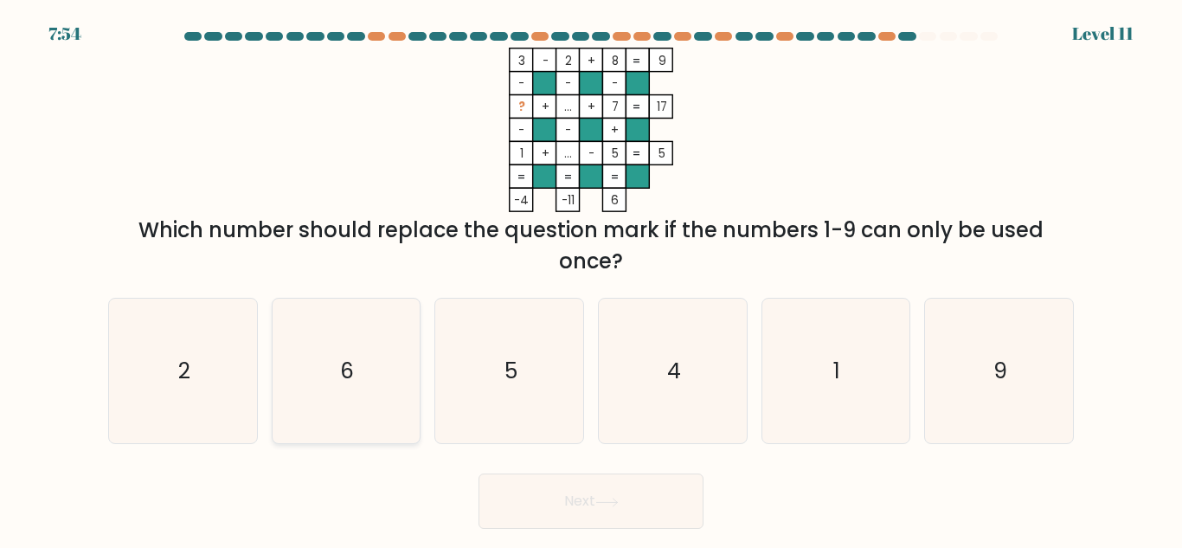
click at [380, 348] on icon "6" at bounding box center [345, 371] width 145 height 145
click at [591, 279] on input "b. 6" at bounding box center [591, 276] width 1 height 4
radio input "true"
click at [574, 506] on button "Next" at bounding box center [591, 500] width 225 height 55
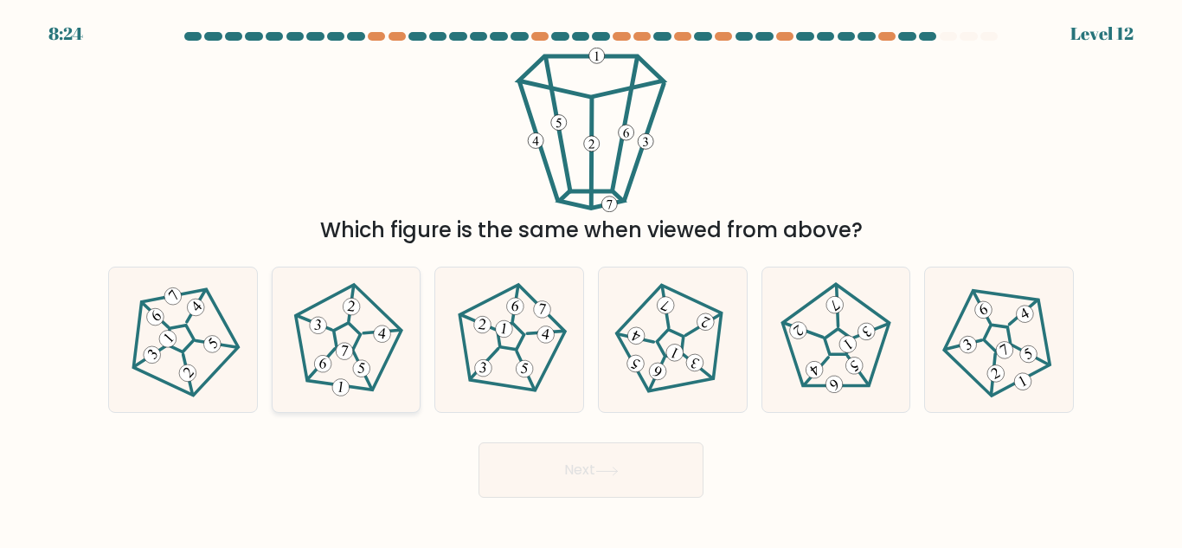
click at [359, 348] on icon at bounding box center [346, 340] width 116 height 116
click at [591, 279] on input "b." at bounding box center [591, 276] width 1 height 4
radio input "true"
click at [545, 463] on button "Next" at bounding box center [591, 469] width 225 height 55
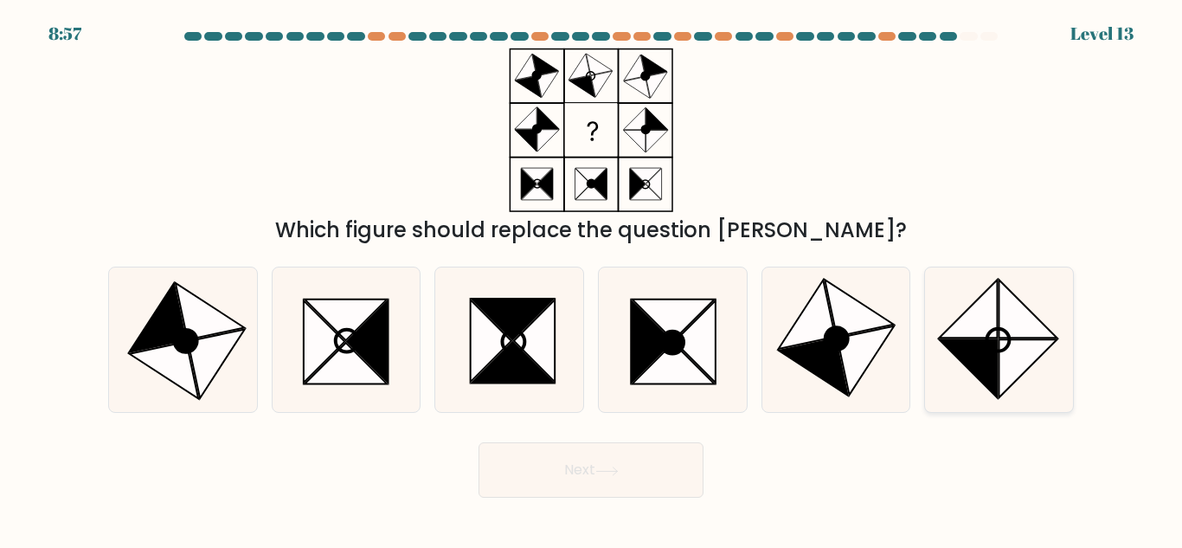
click at [988, 318] on icon at bounding box center [968, 309] width 58 height 58
click at [592, 279] on input "f." at bounding box center [591, 276] width 1 height 4
radio input "true"
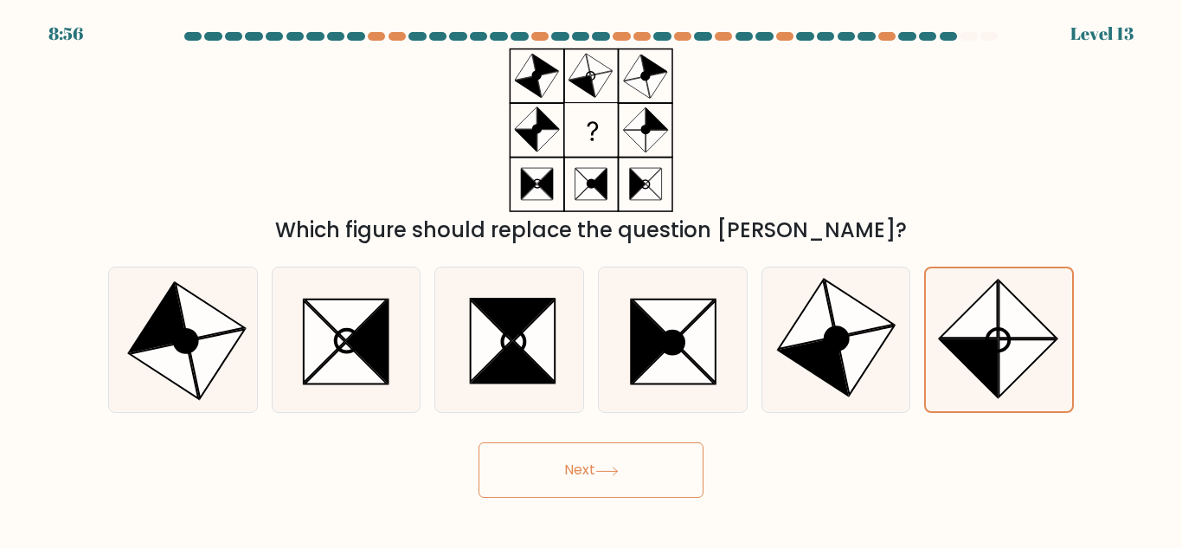
click at [605, 473] on icon at bounding box center [606, 471] width 23 height 10
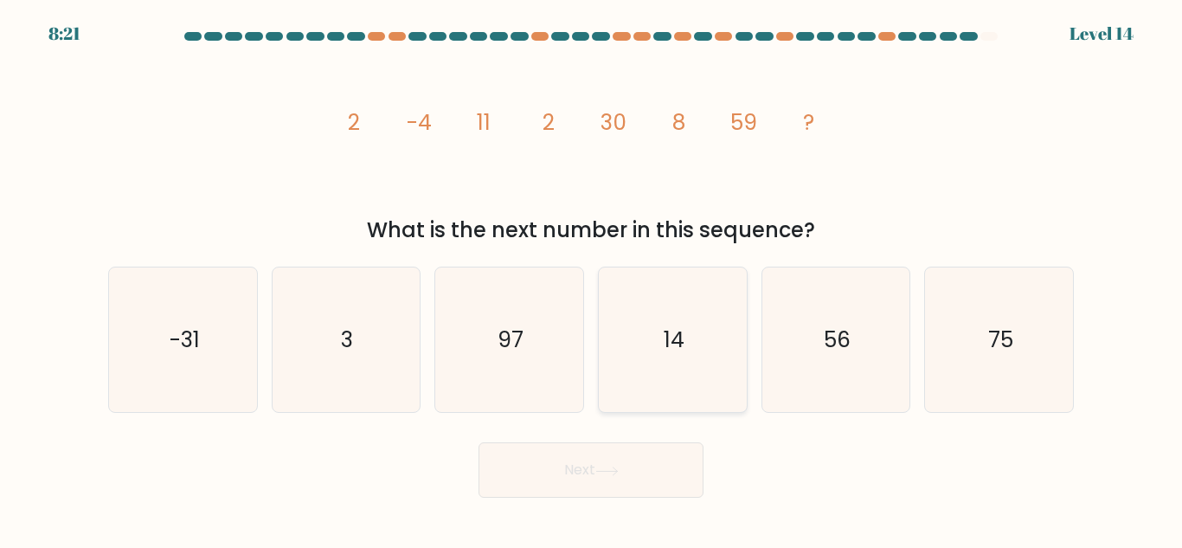
click at [714, 311] on icon "14" at bounding box center [673, 339] width 145 height 145
click at [592, 279] on input "d. 14" at bounding box center [591, 276] width 1 height 4
radio input "true"
click at [646, 466] on button "Next" at bounding box center [591, 469] width 225 height 55
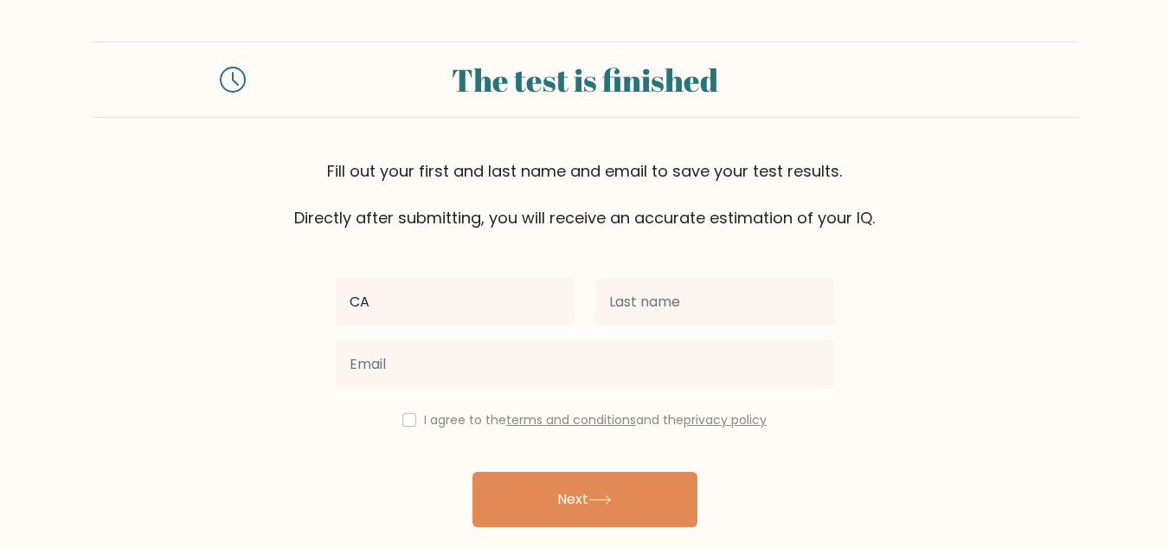
type input "[PERSON_NAME]"
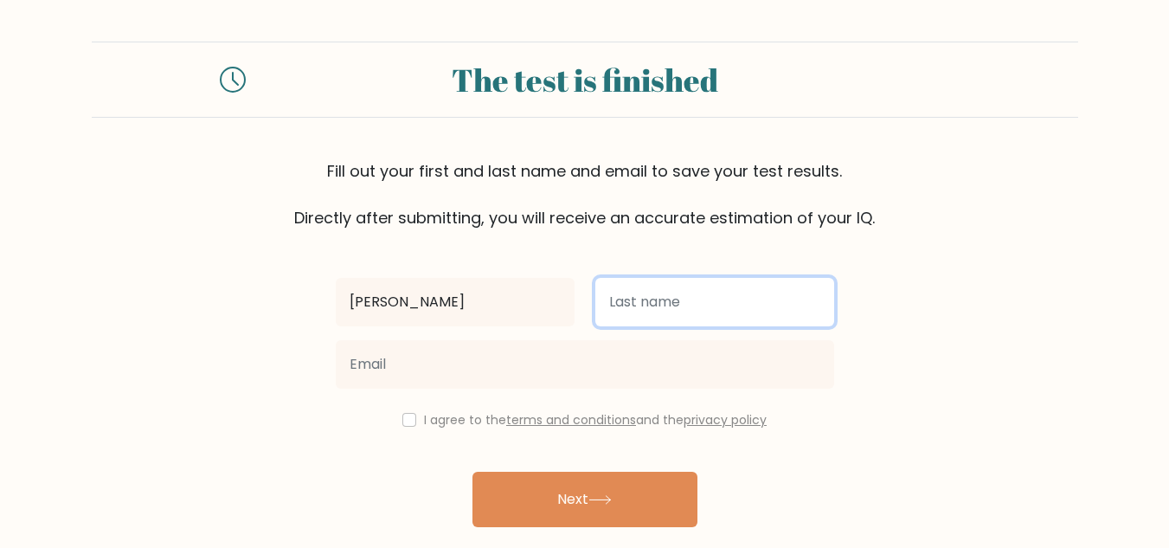
click at [709, 305] on input "text" at bounding box center [714, 302] width 239 height 48
type input "Corsanes"
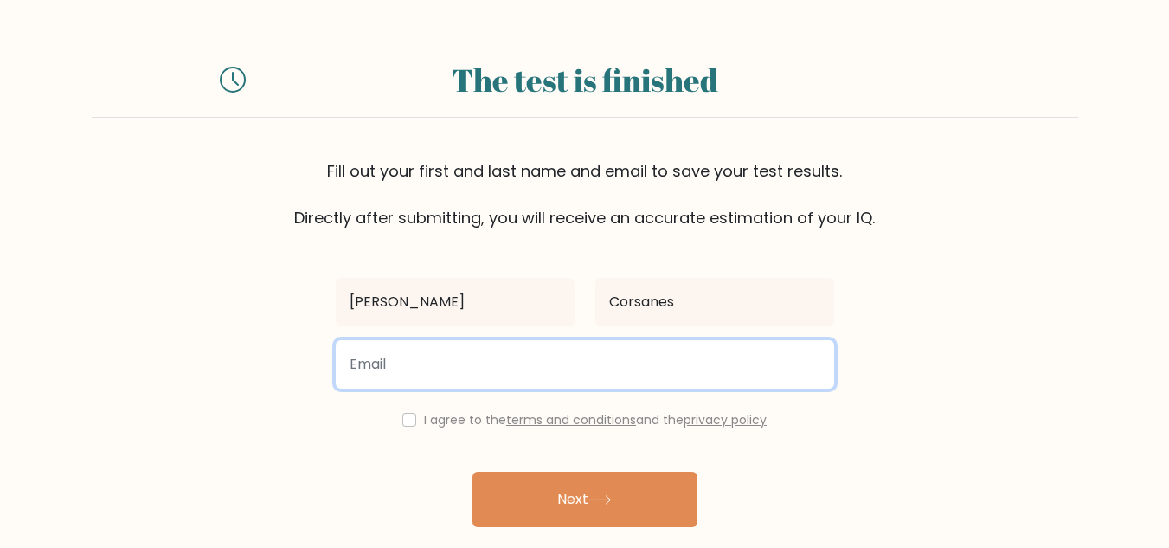
click at [616, 356] on input "email" at bounding box center [585, 364] width 498 height 48
type input "cb.corsanes@gmail.com"
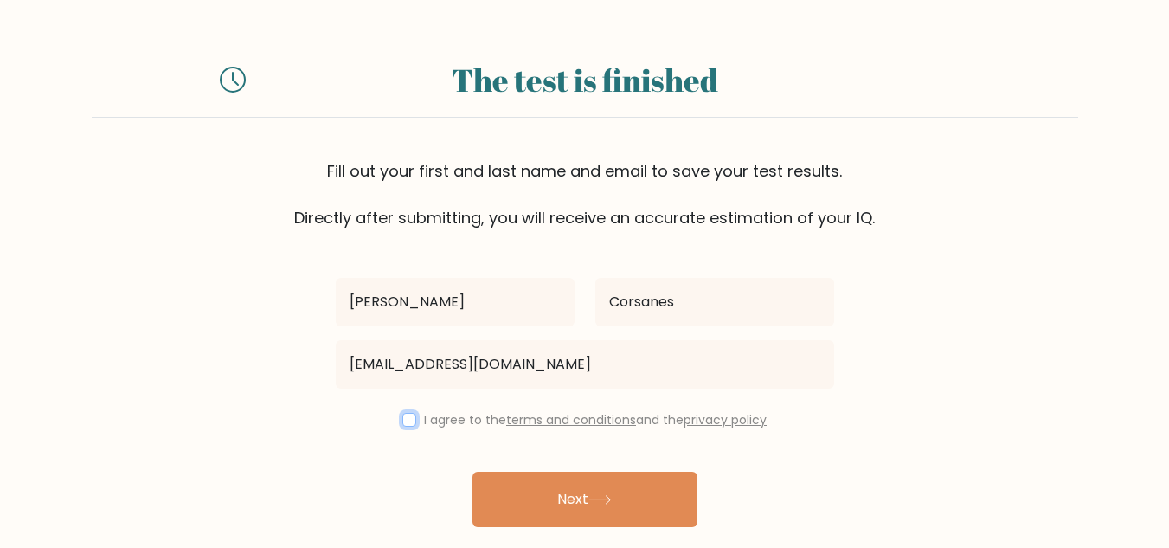
click at [406, 421] on input "checkbox" at bounding box center [409, 420] width 14 height 14
checkbox input "true"
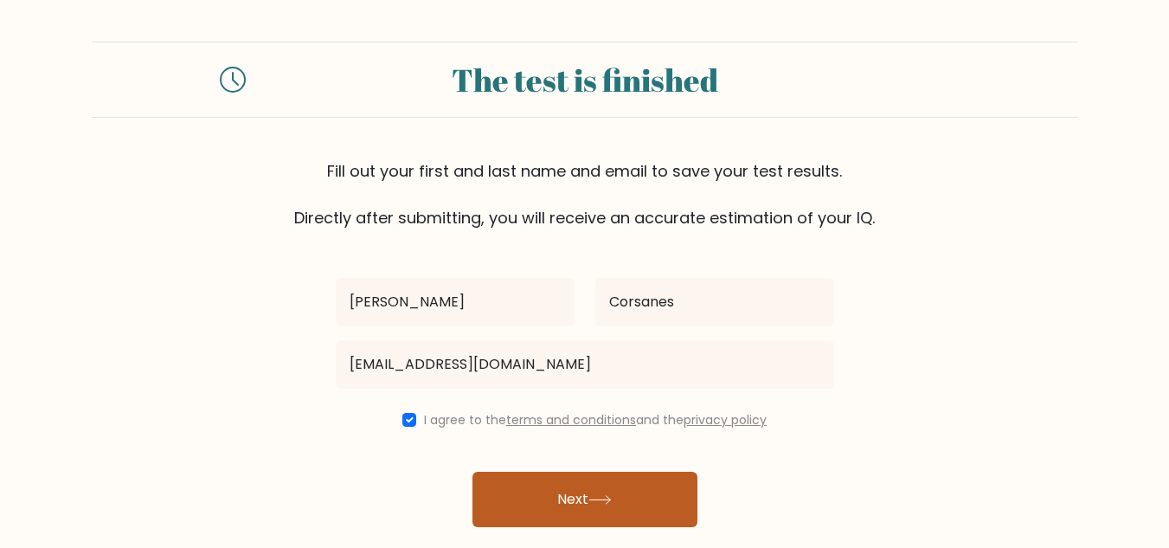
click at [547, 509] on button "Next" at bounding box center [585, 499] width 225 height 55
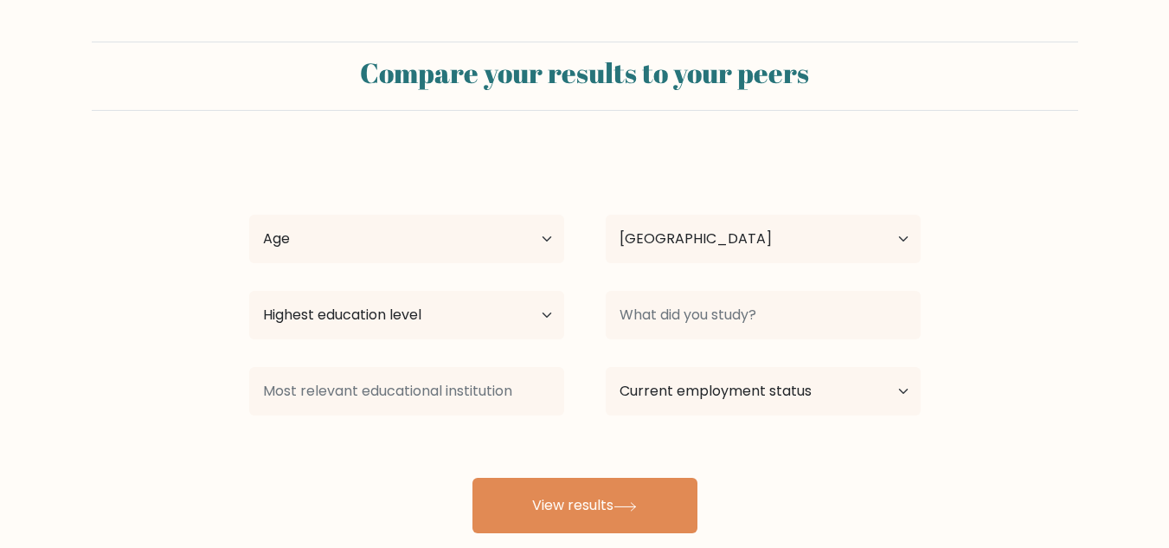
select select "PH"
click at [494, 258] on select "Age Under 18 years old 18-24 years old 25-34 years old 35-44 years old 45-54 ye…" at bounding box center [406, 239] width 315 height 48
select select "18_24"
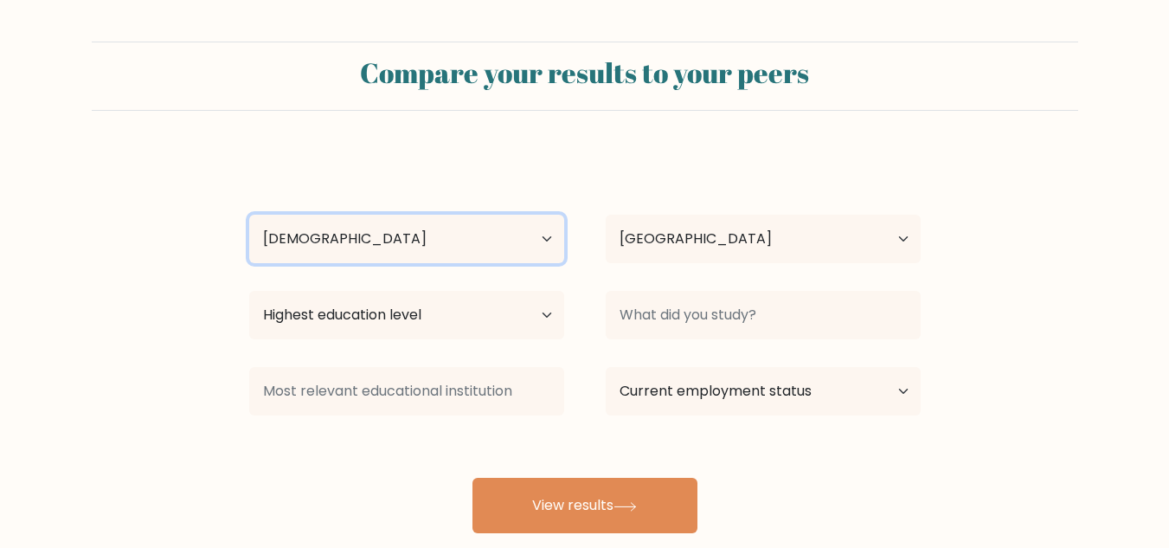
click at [249, 215] on select "Age Under 18 years old 18-24 years old 25-34 years old 35-44 years old 45-54 ye…" at bounding box center [406, 239] width 315 height 48
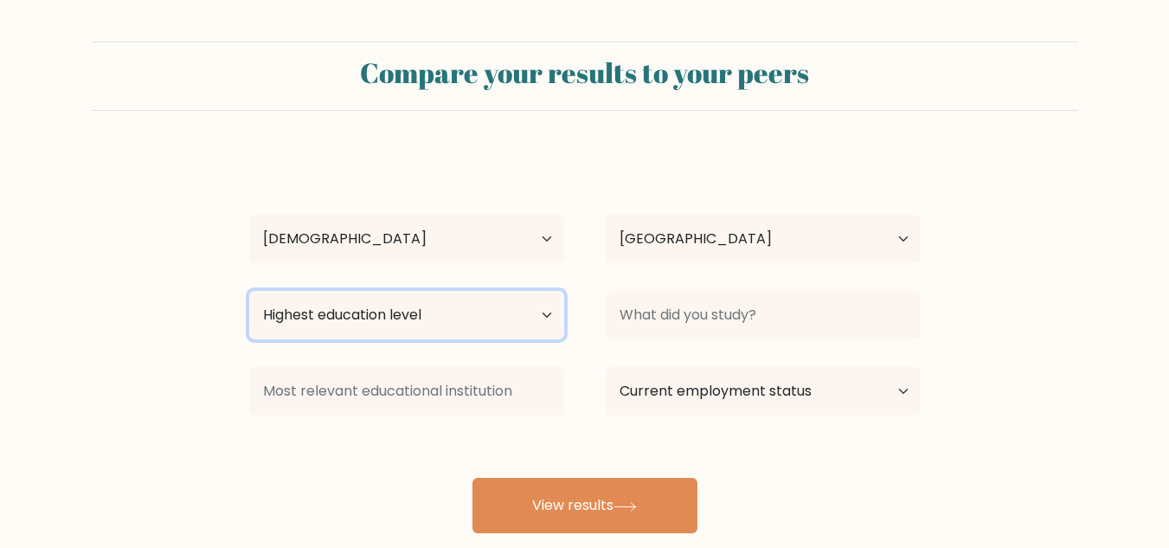
click at [478, 322] on select "Highest education level No schooling Primary Lower Secondary Upper Secondary Oc…" at bounding box center [406, 315] width 315 height 48
select select "bachelors_degree"
click at [249, 291] on select "Highest education level No schooling Primary Lower Secondary Upper Secondary Oc…" at bounding box center [406, 315] width 315 height 48
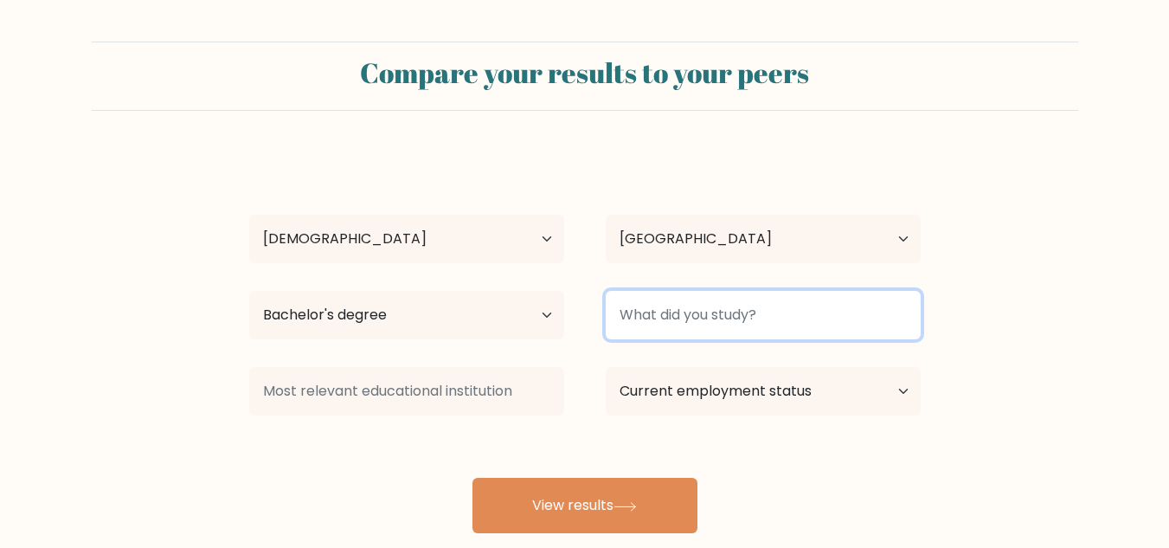
click at [670, 319] on input at bounding box center [763, 315] width 315 height 48
type input "BSMA"
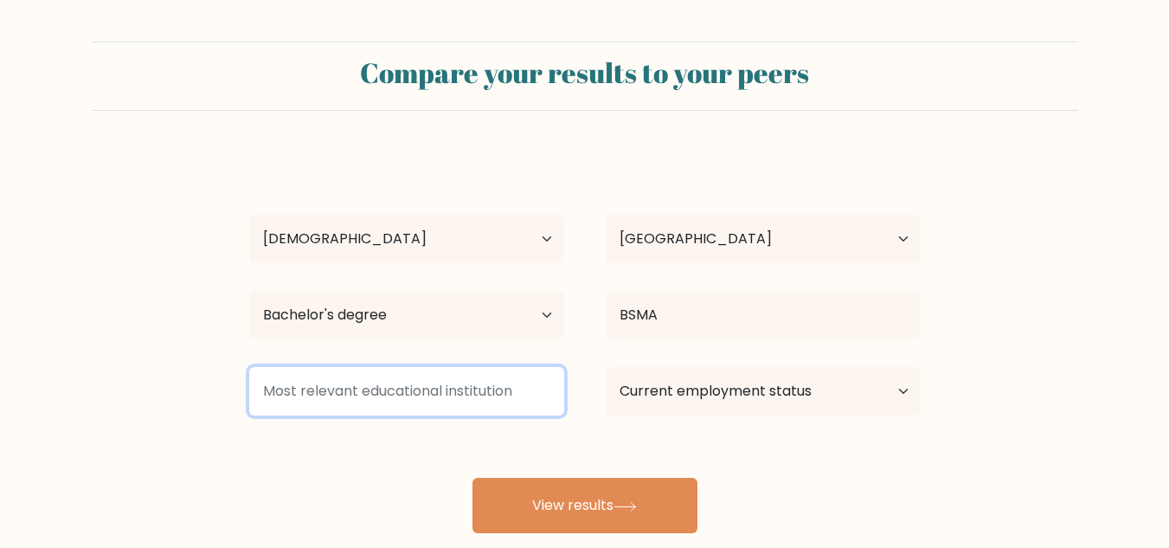
click at [518, 394] on input at bounding box center [406, 391] width 315 height 48
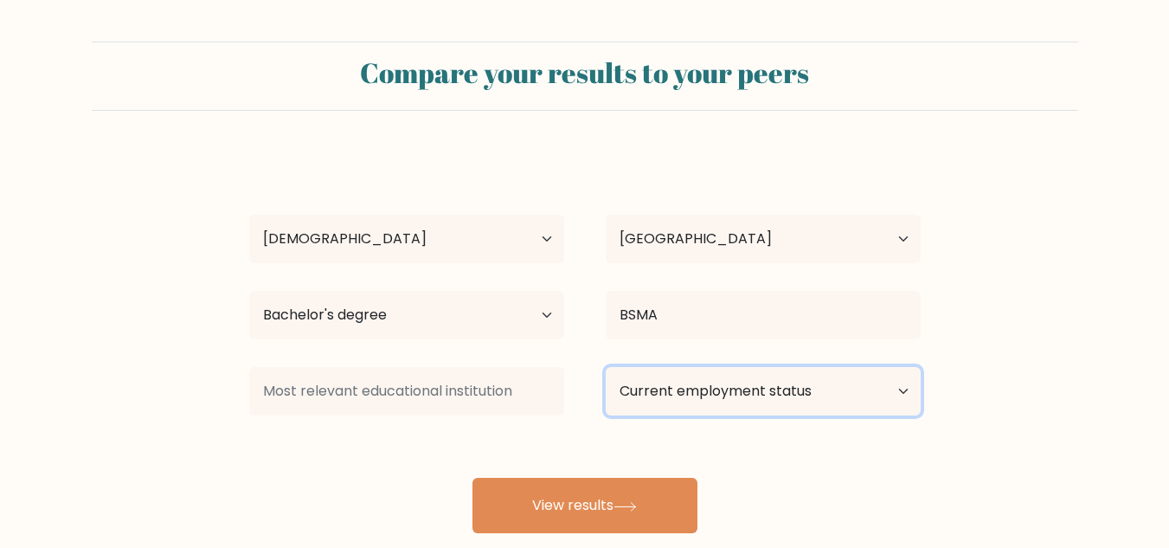
click at [704, 397] on select "Current employment status Employed Student Retired Other / prefer not to answer" at bounding box center [763, 391] width 315 height 48
select select "other"
click at [606, 367] on select "Current employment status Employed Student Retired Other / prefer not to answer" at bounding box center [763, 391] width 315 height 48
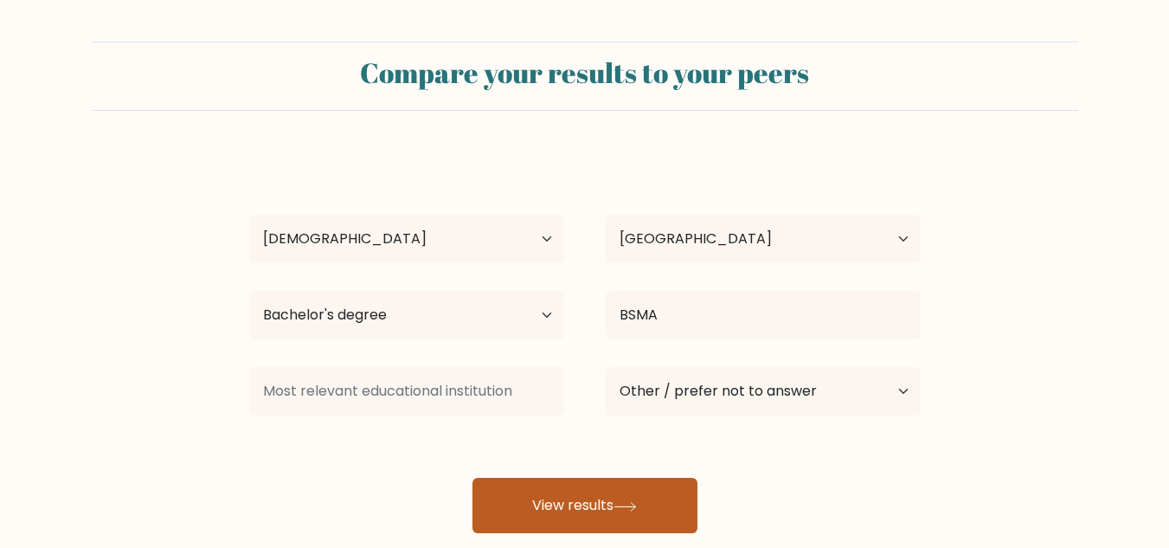
click at [637, 499] on button "View results" at bounding box center [585, 505] width 225 height 55
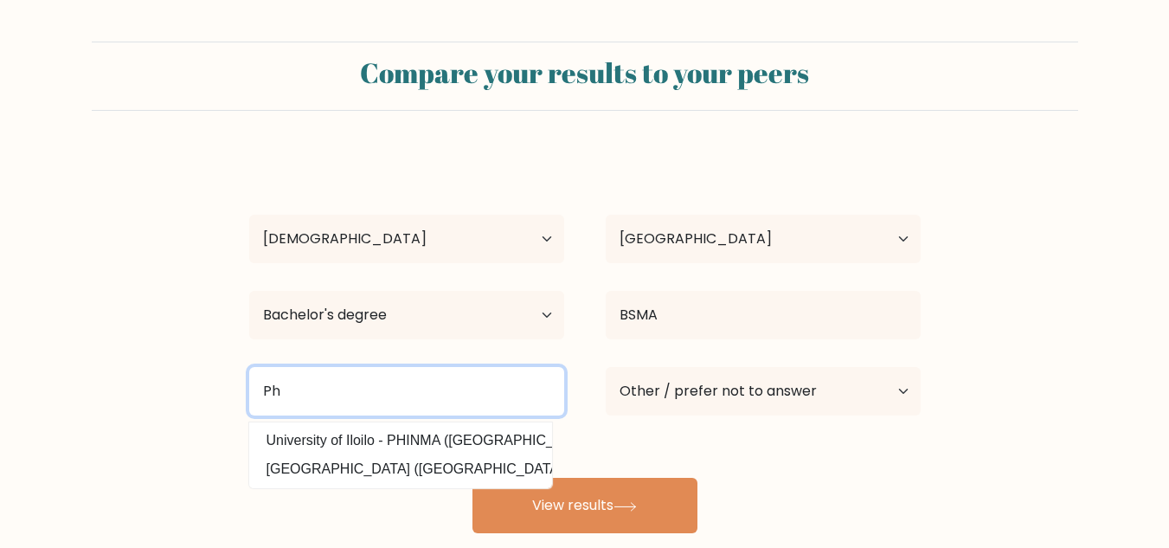
type input "P"
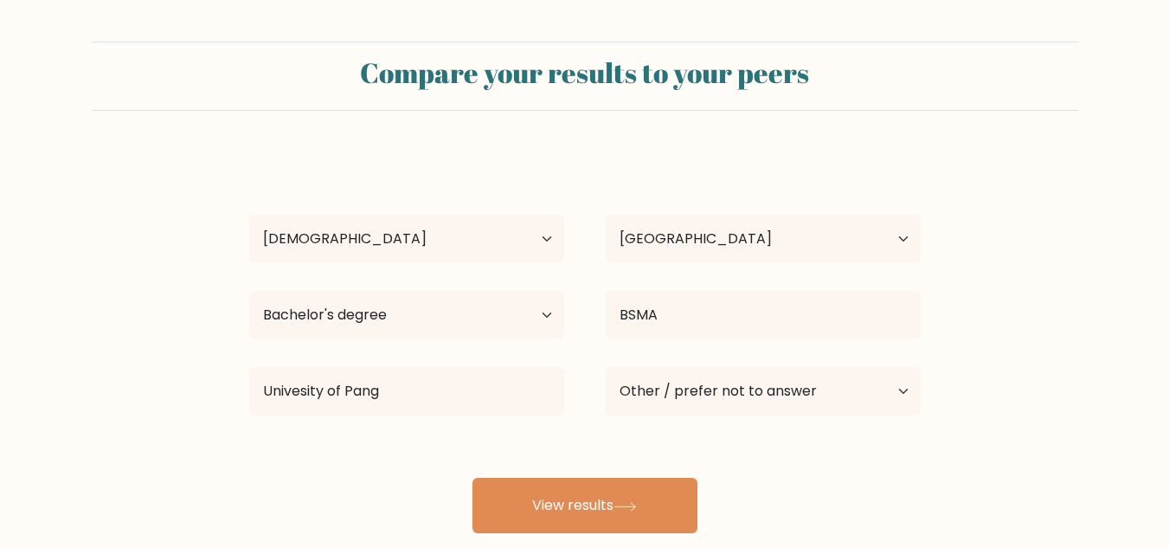
click at [465, 451] on div "Camille Corsanes Age Under 18 years old 18-24 years old 25-34 years old 35-44 y…" at bounding box center [585, 342] width 692 height 381
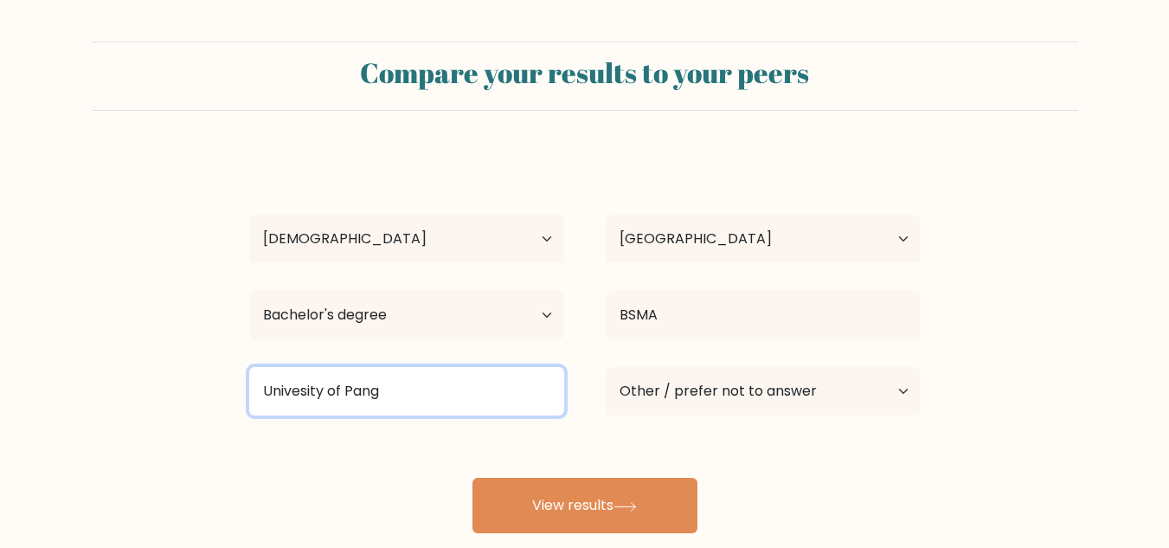
click at [473, 389] on input "Univesity of Pang" at bounding box center [406, 391] width 315 height 48
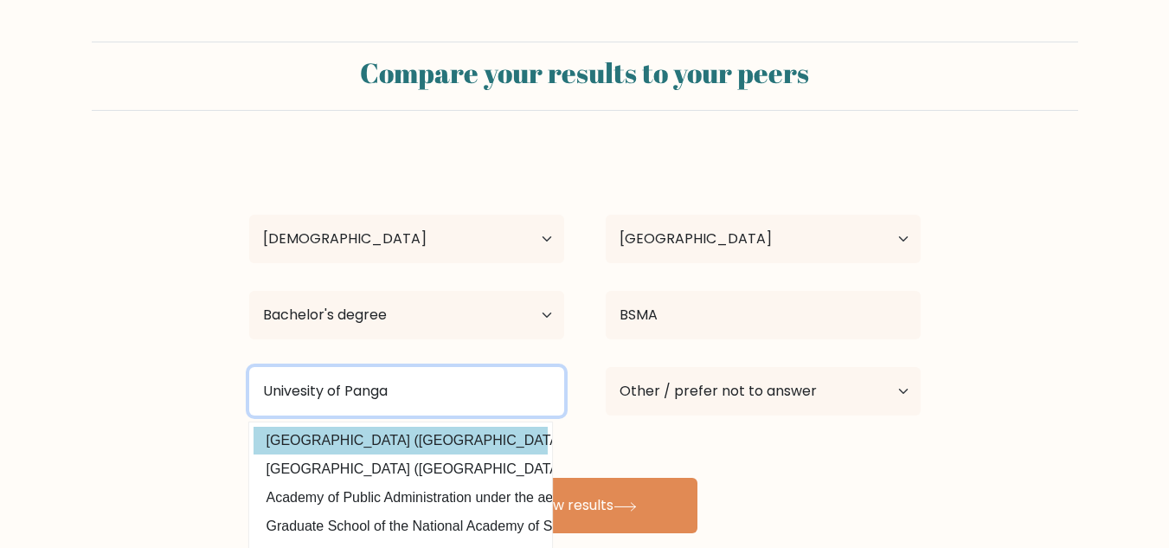
type input "Univesity of Panga"
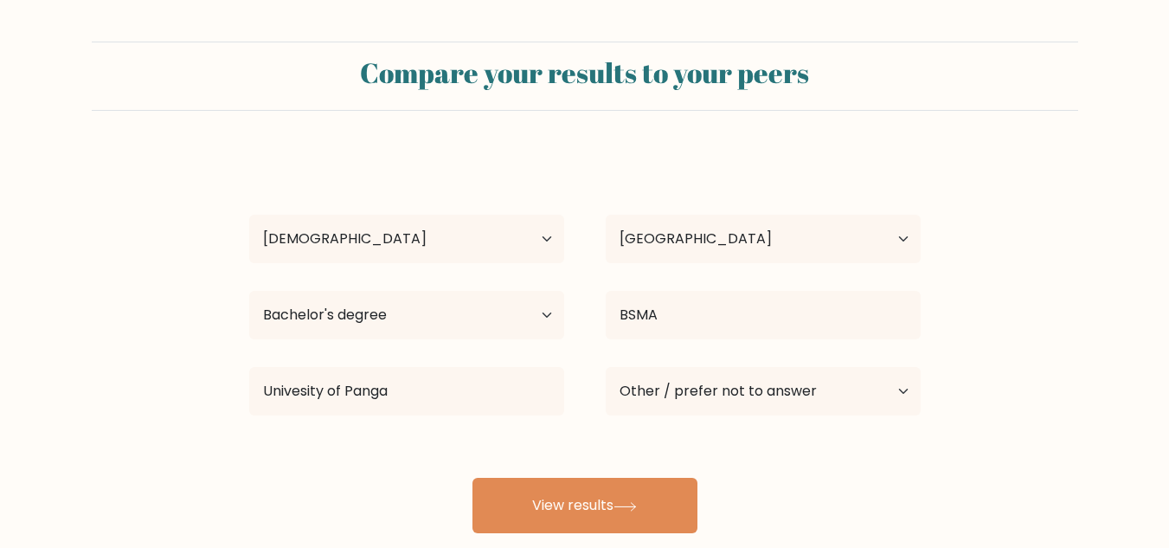
click at [486, 442] on div "Camille Corsanes Age Under 18 years old 18-24 years old 25-34 years old 35-44 y…" at bounding box center [585, 342] width 692 height 381
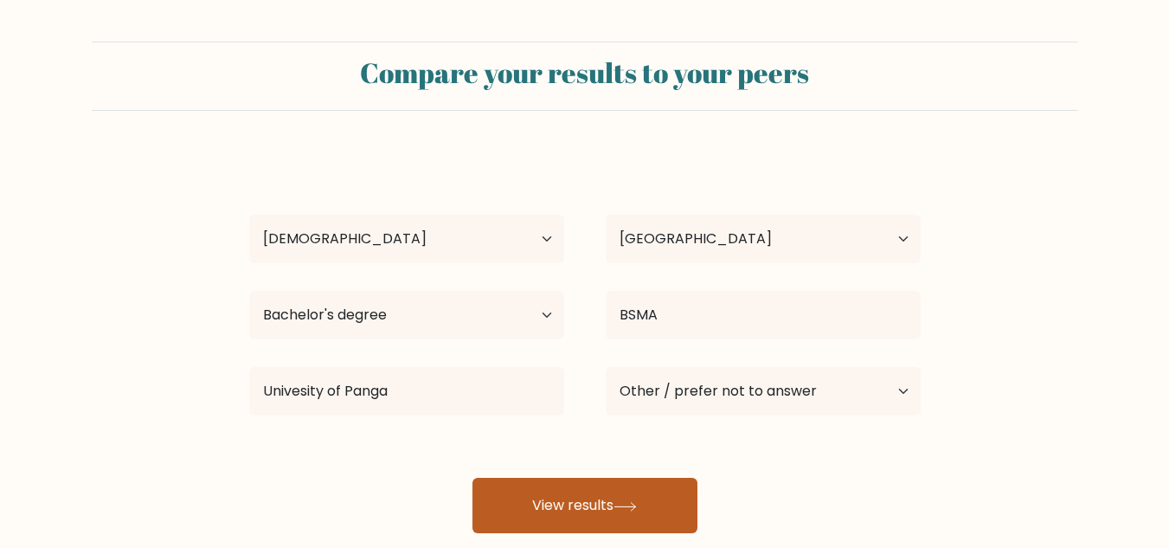
click at [546, 490] on button "View results" at bounding box center [585, 505] width 225 height 55
